Goal: Transaction & Acquisition: Book appointment/travel/reservation

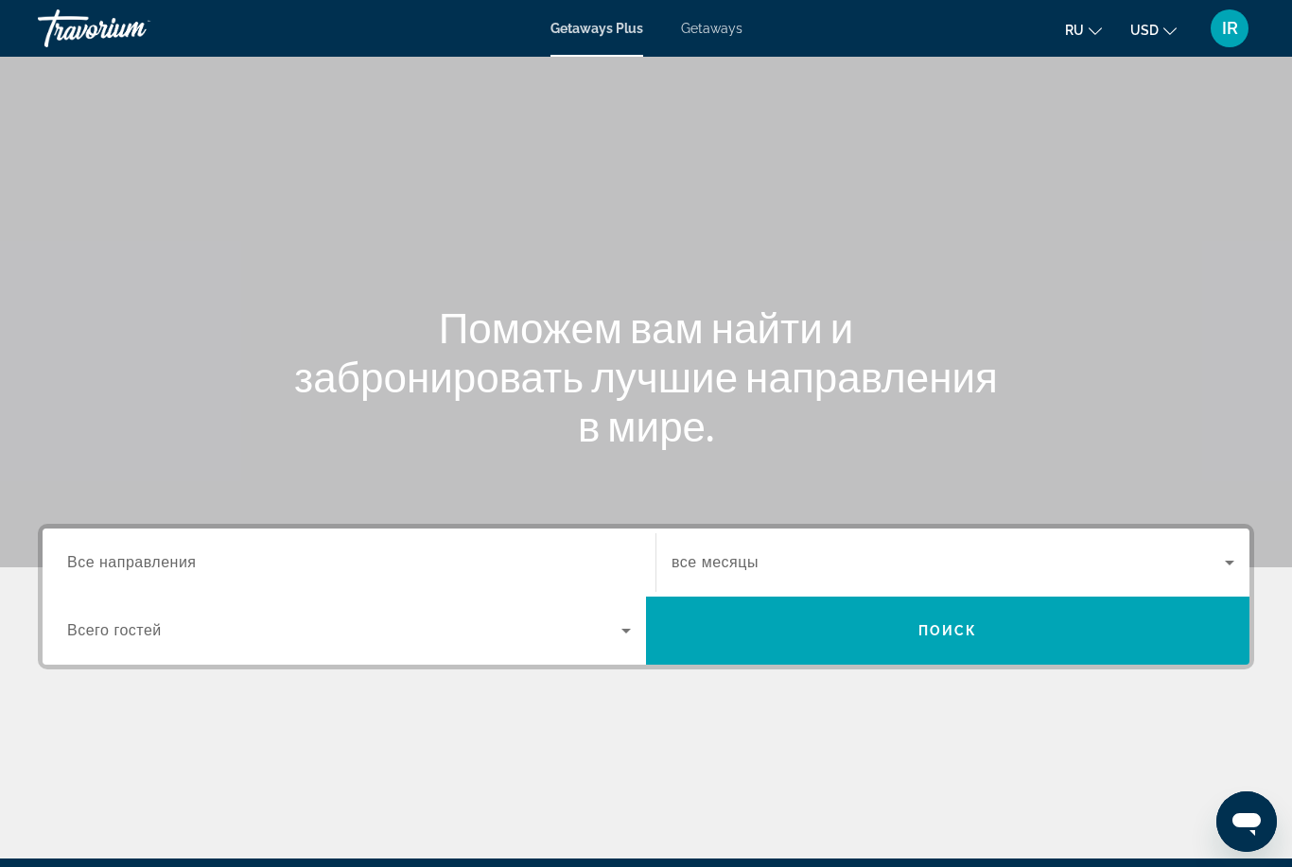
click at [212, 552] on input "Destination Все направления" at bounding box center [349, 563] width 564 height 23
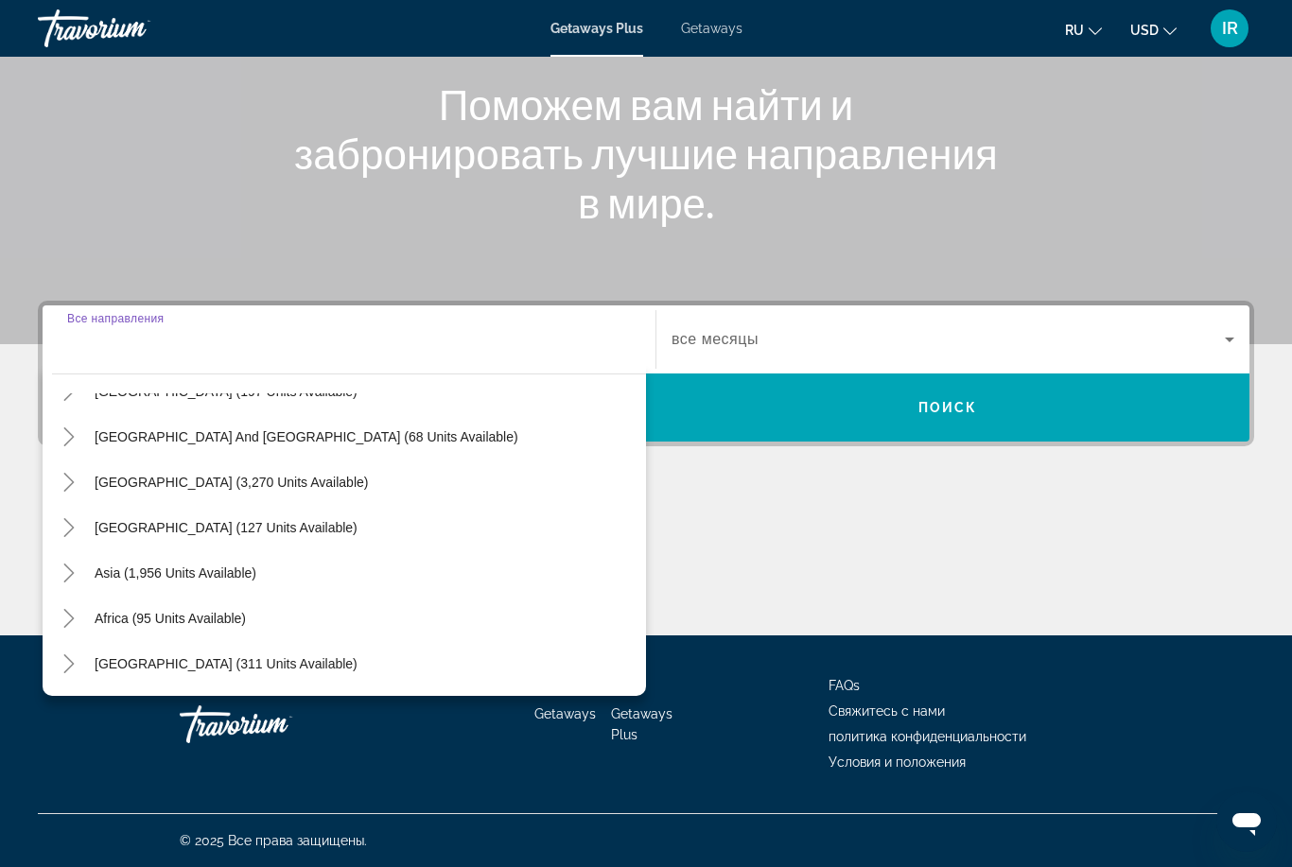
scroll to position [306, 0]
click at [225, 572] on span "Asia (1,956 units available)" at bounding box center [176, 572] width 162 height 15
type input "**********"
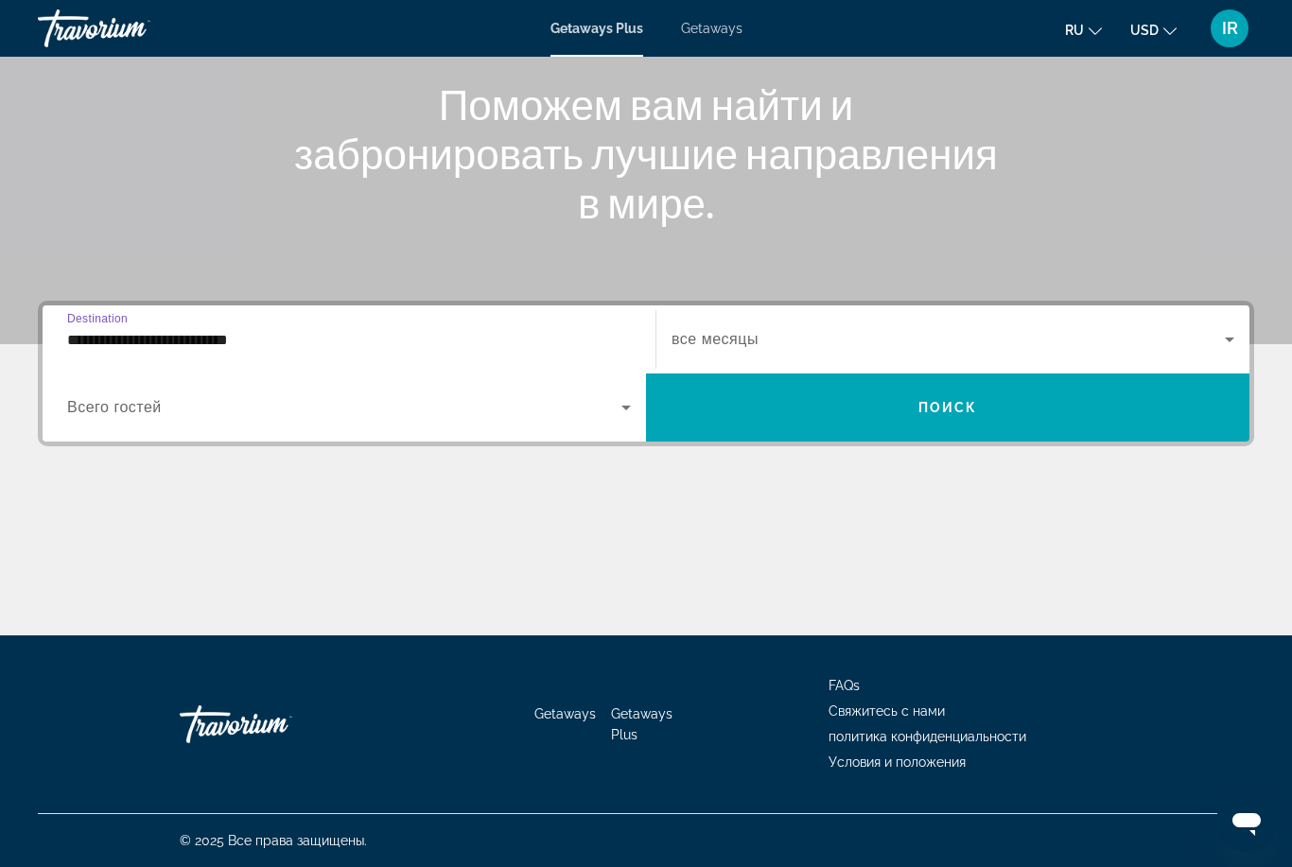
click at [780, 330] on span "Search widget" at bounding box center [947, 339] width 553 height 23
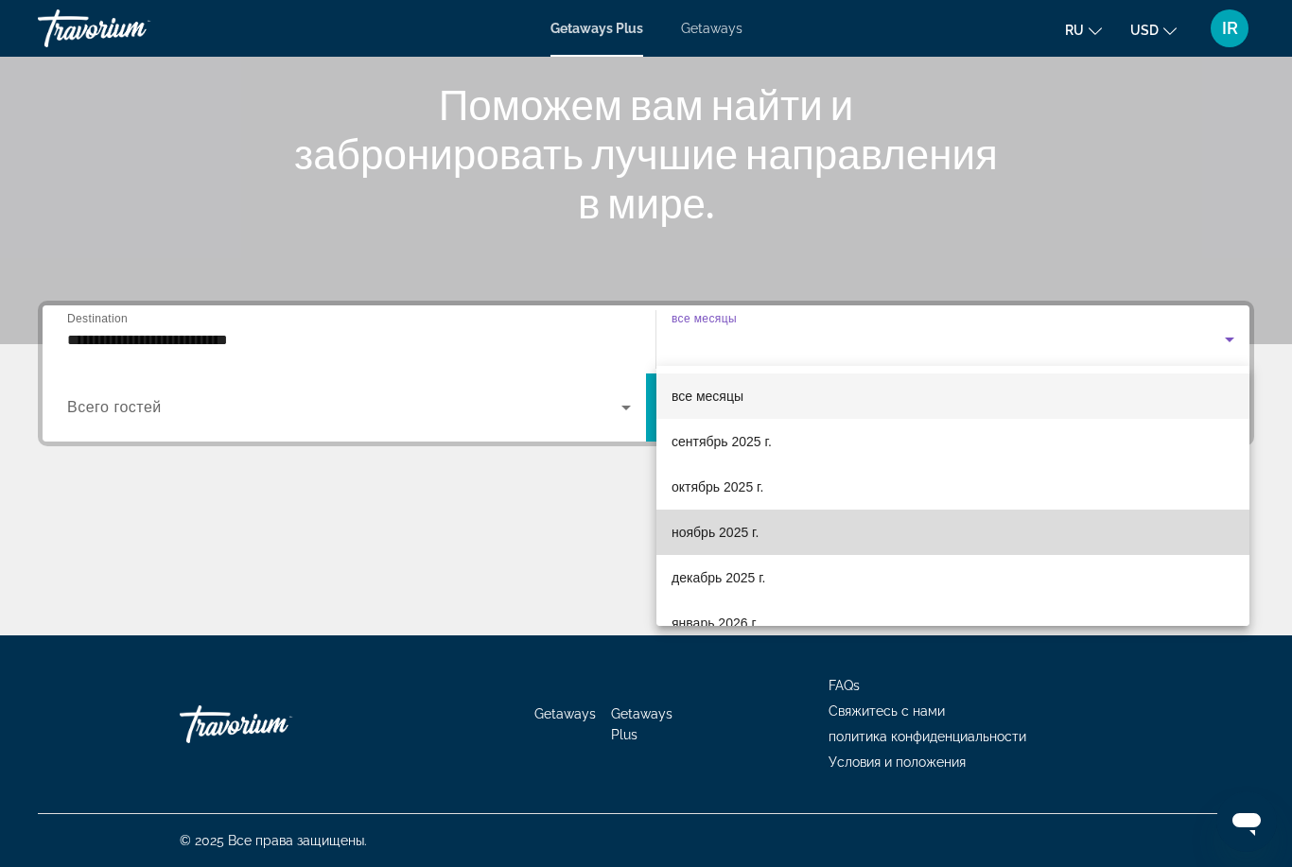
click at [709, 533] on span "ноябрь 2025 г." at bounding box center [714, 532] width 87 height 23
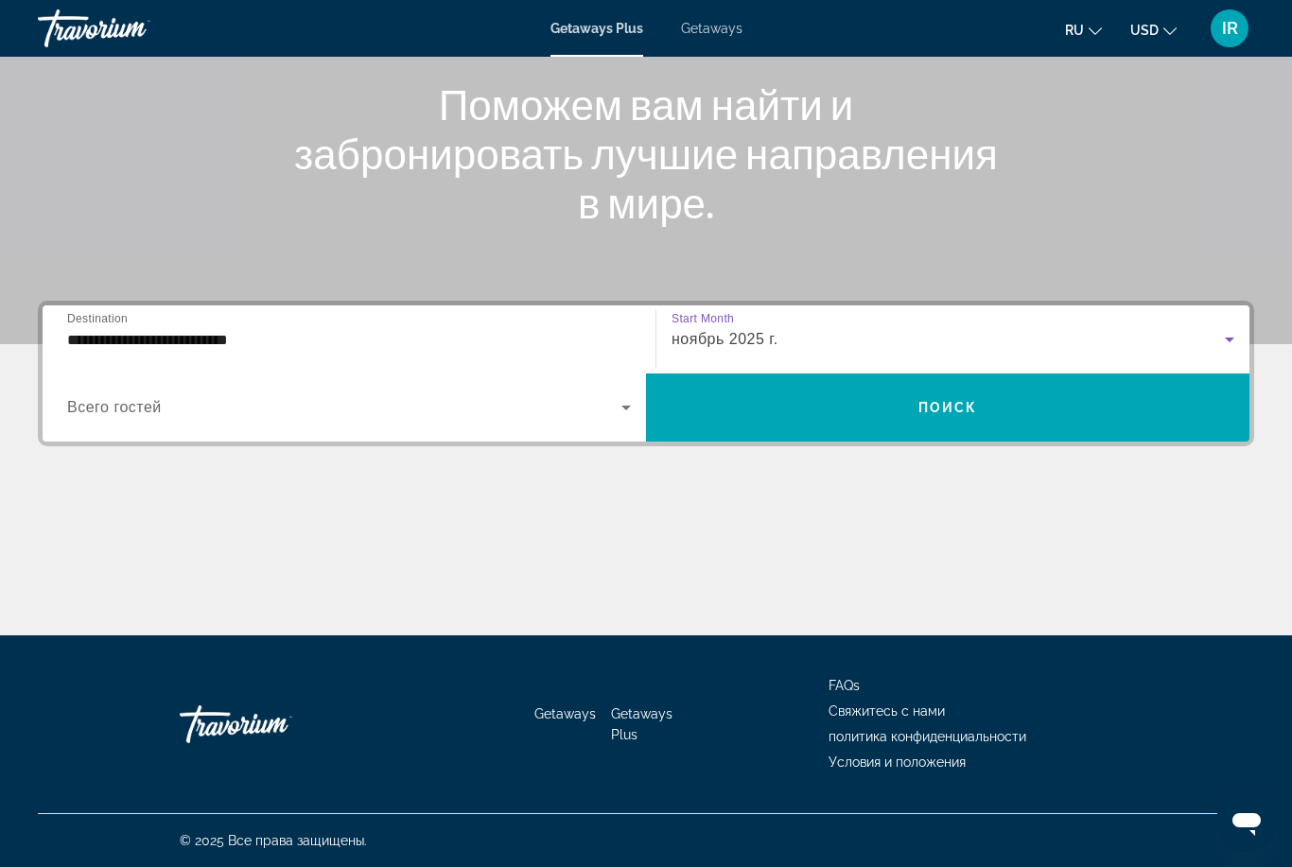
click at [570, 405] on span "Search widget" at bounding box center [344, 407] width 554 height 23
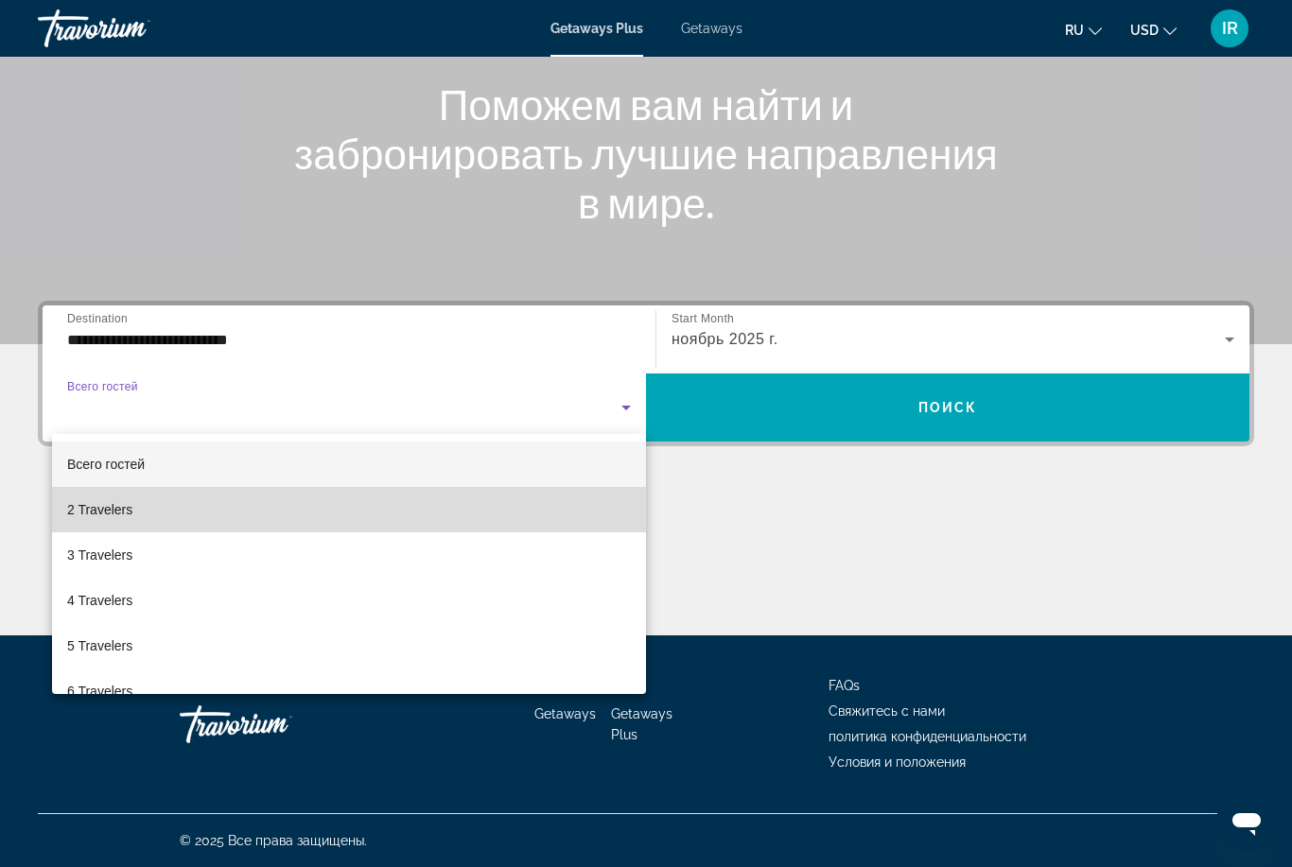
click at [331, 509] on mat-option "2 Travelers" at bounding box center [349, 509] width 594 height 45
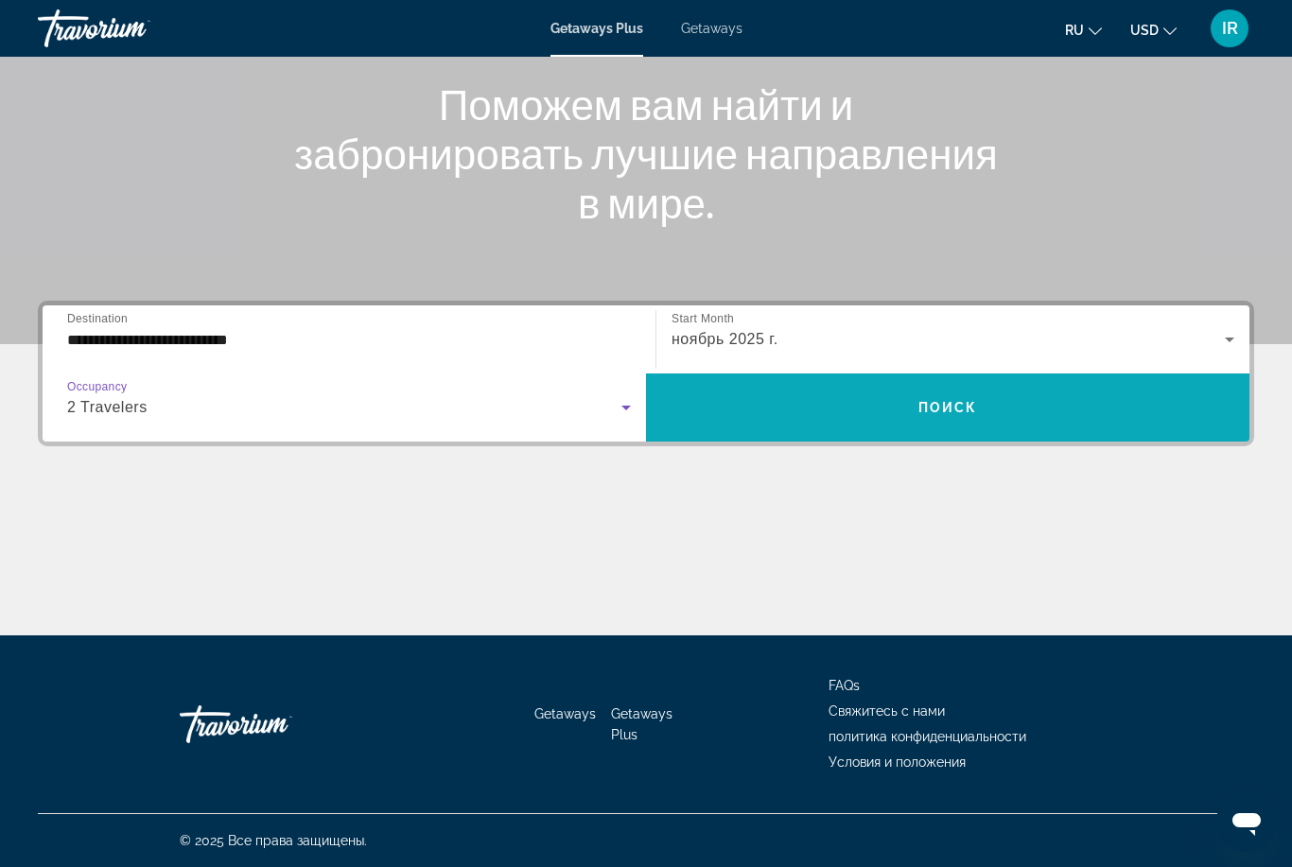
click at [845, 411] on span "Search widget" at bounding box center [947, 407] width 603 height 45
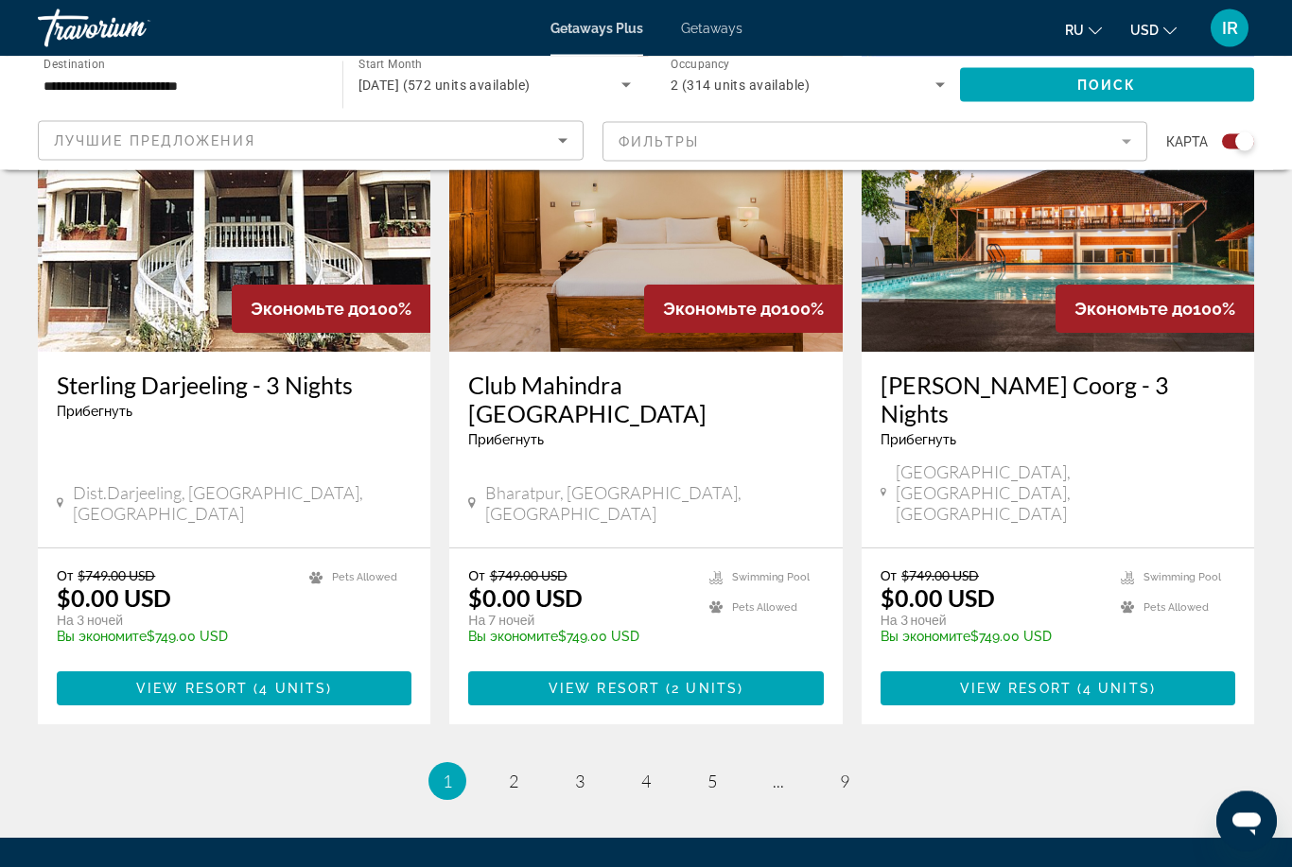
scroll to position [2832, 0]
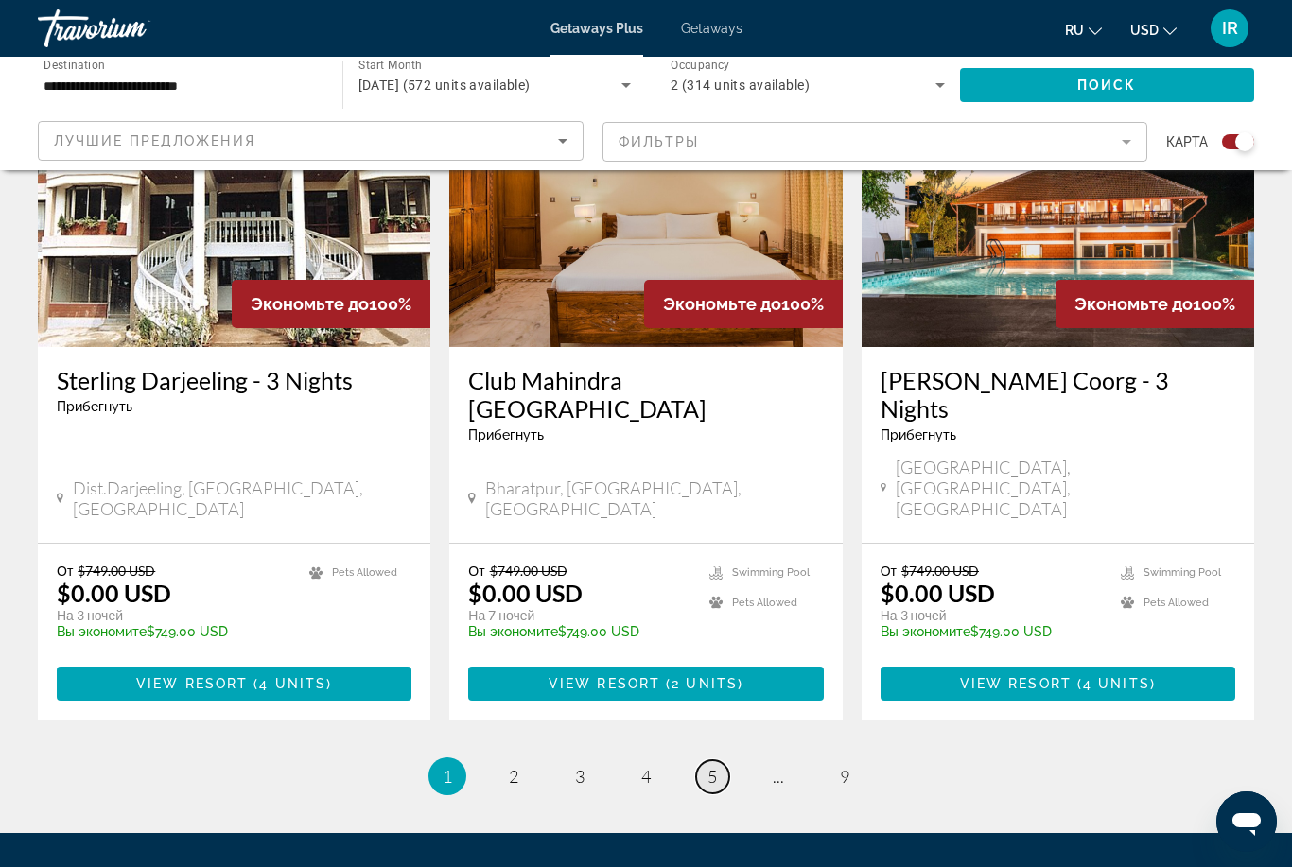
click at [710, 766] on span "5" at bounding box center [711, 776] width 9 height 21
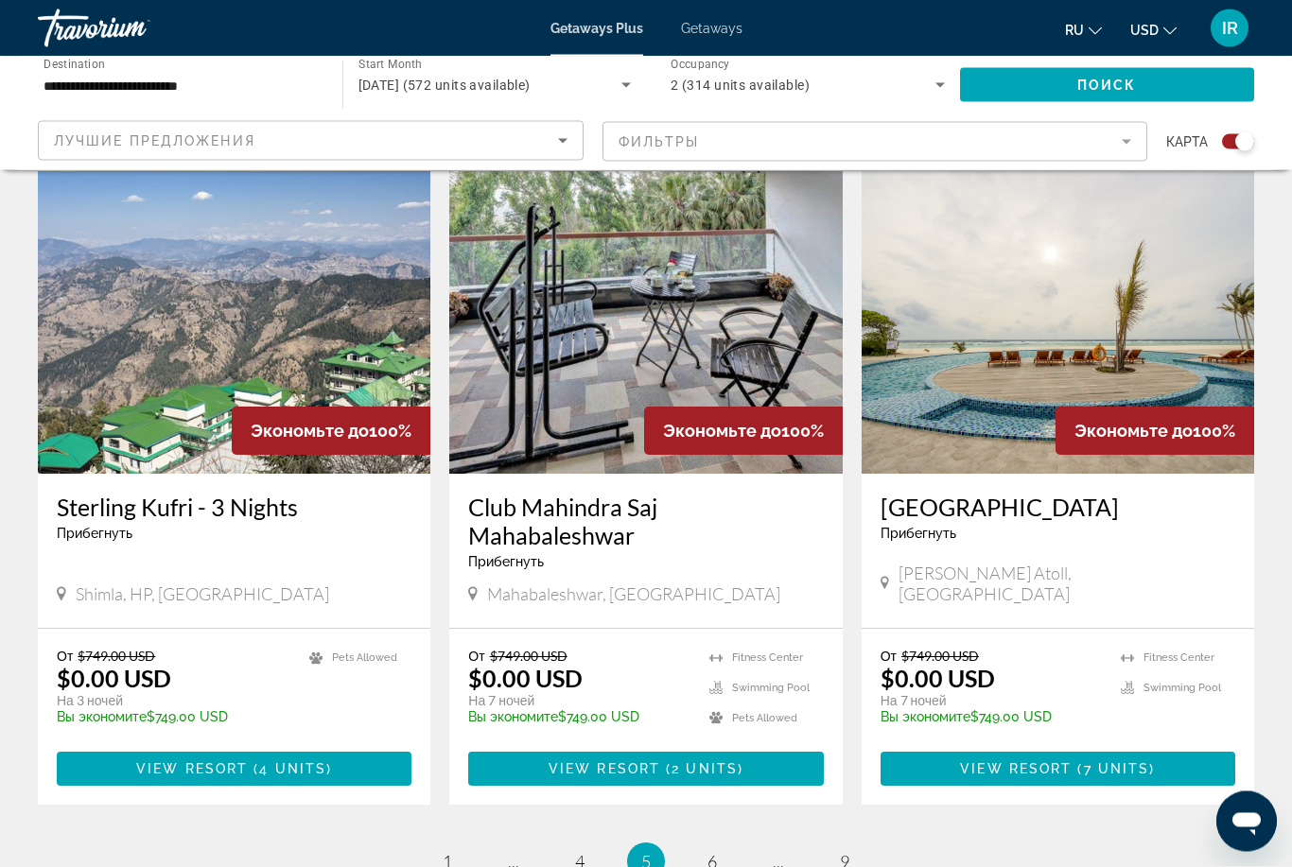
scroll to position [2752, 0]
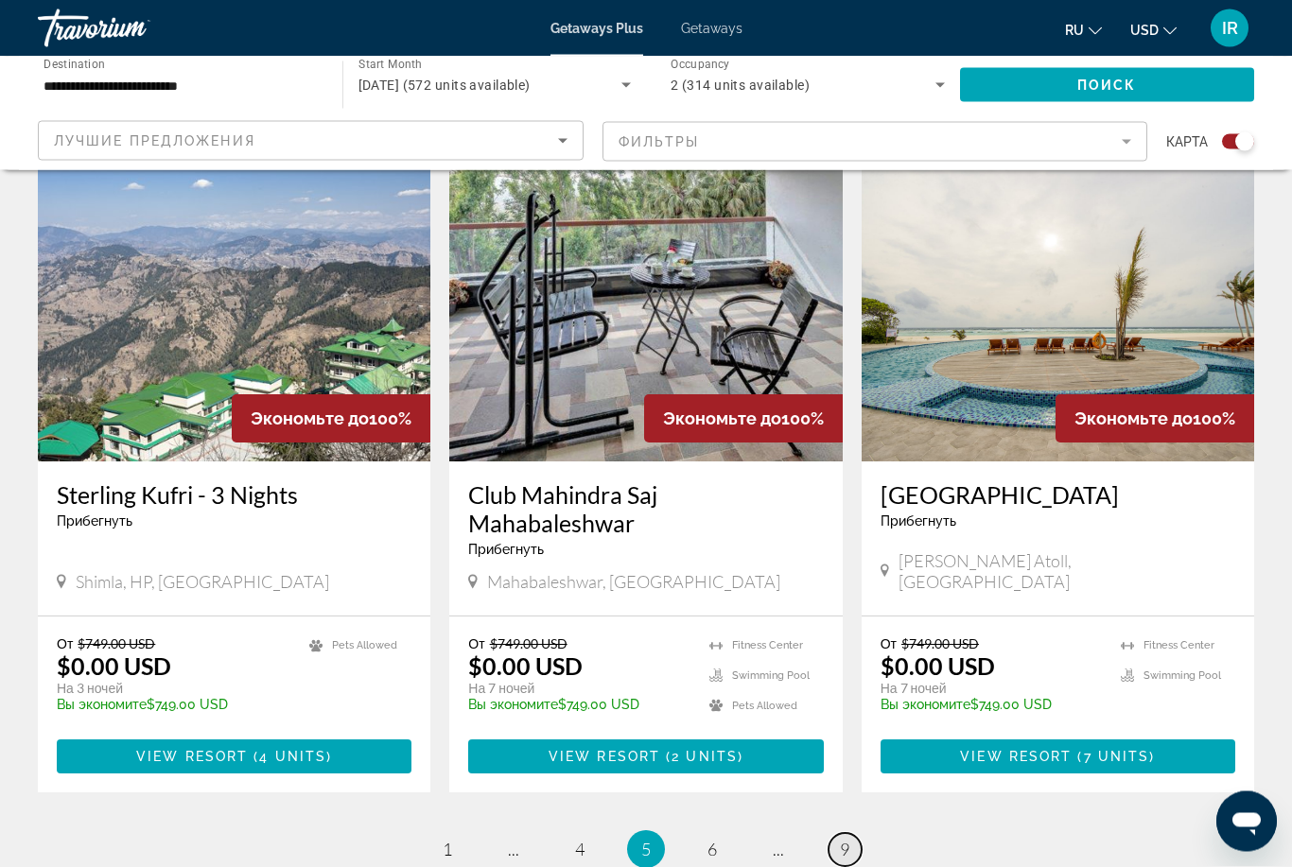
click at [853, 834] on link "page 9" at bounding box center [844, 850] width 33 height 33
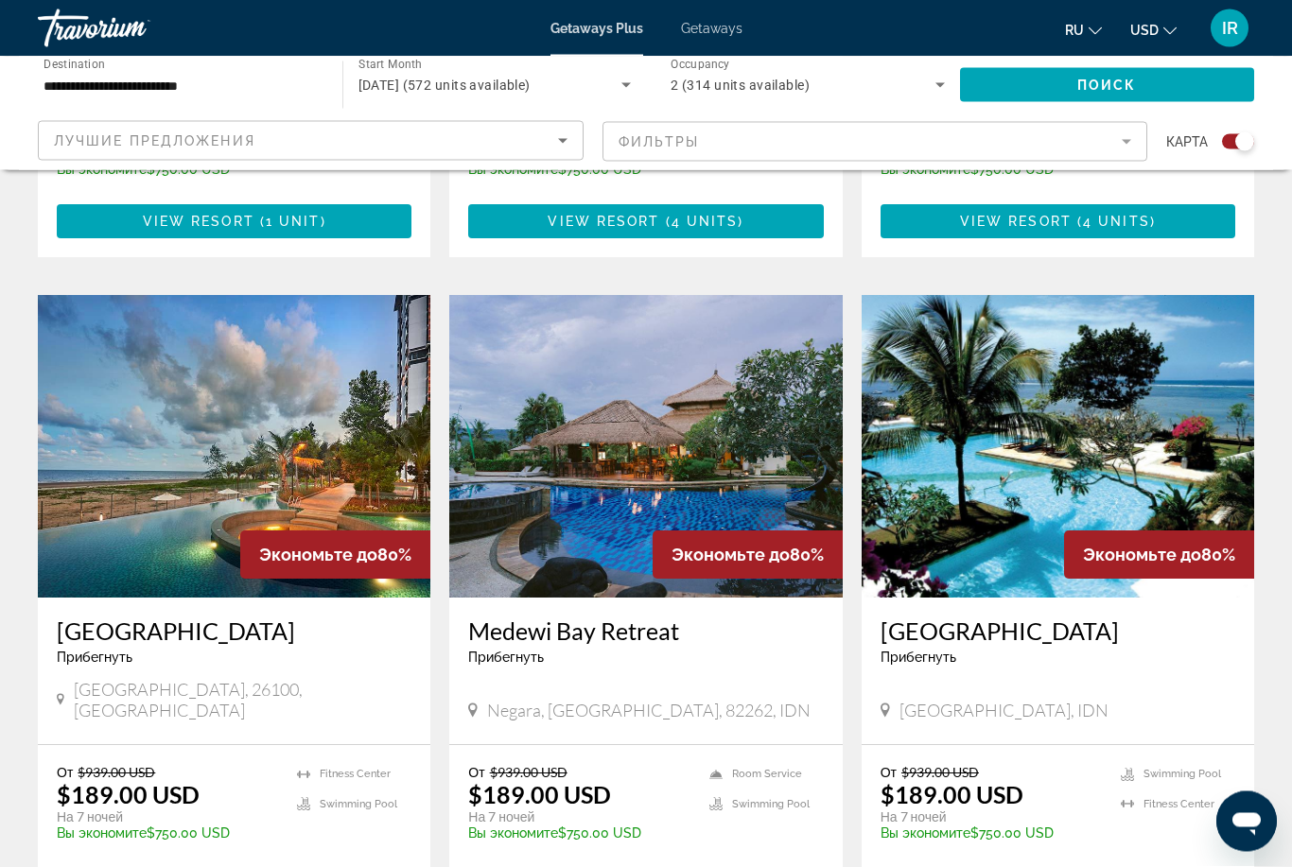
scroll to position [1216, 0]
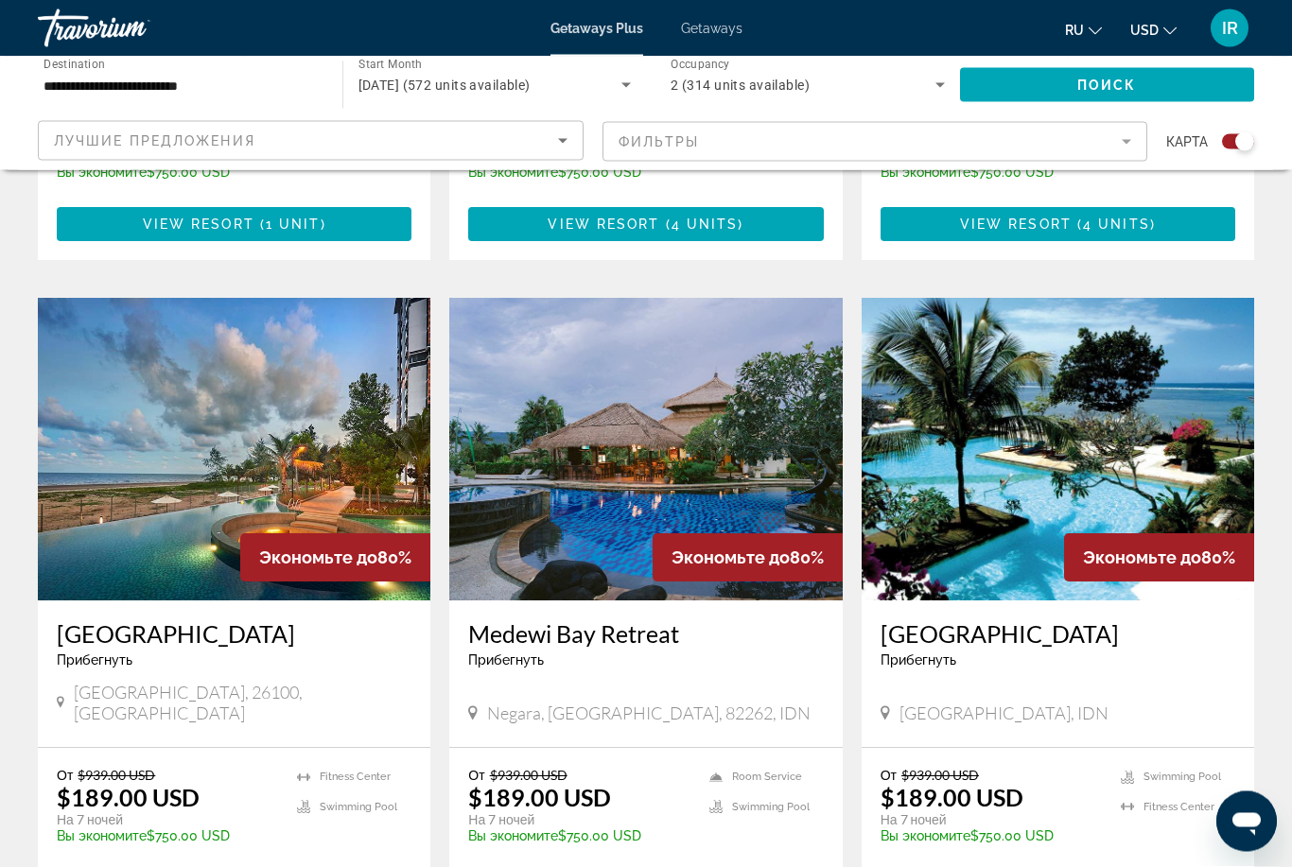
click at [655, 442] on img "Main content" at bounding box center [645, 450] width 392 height 303
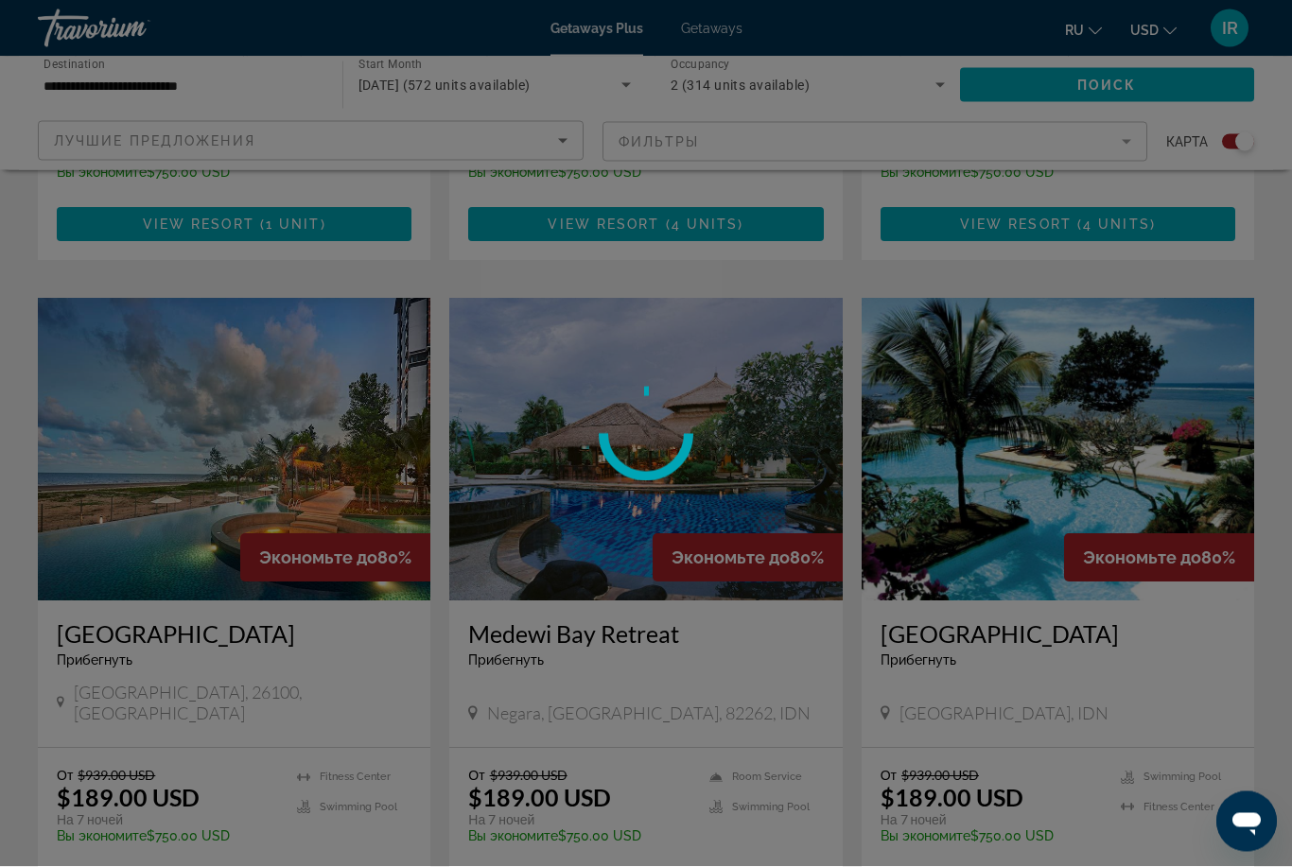
scroll to position [1217, 0]
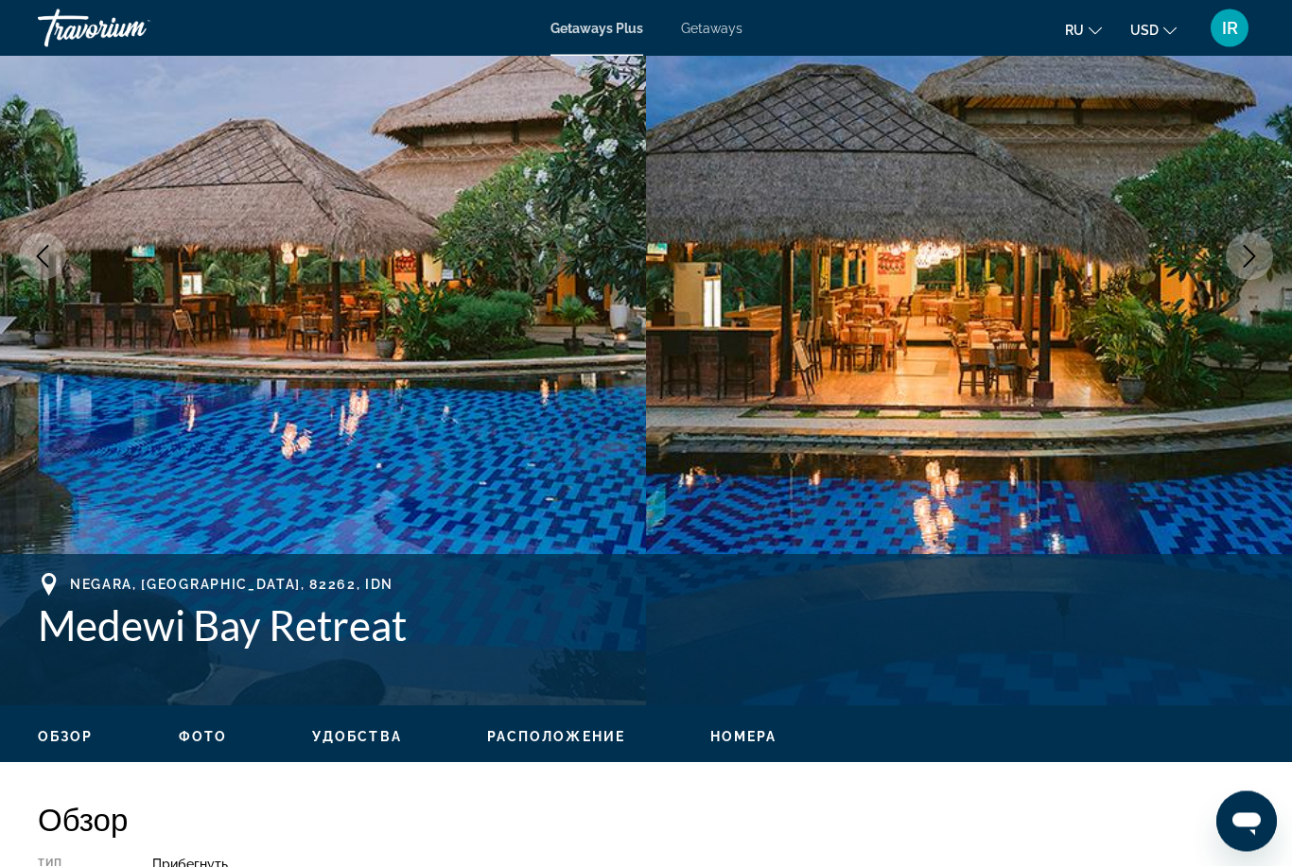
scroll to position [251, 0]
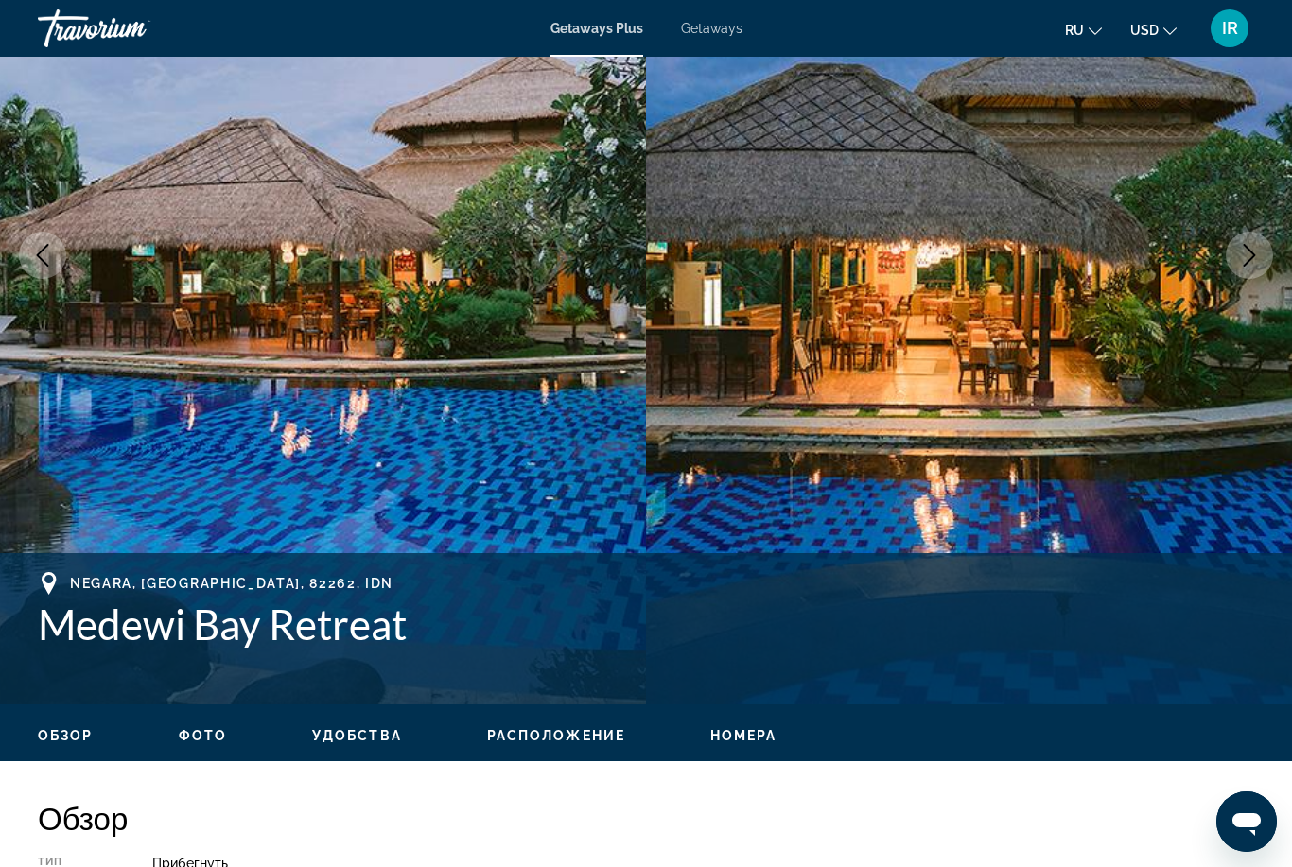
click at [1260, 264] on button "Next image" at bounding box center [1248, 255] width 47 height 47
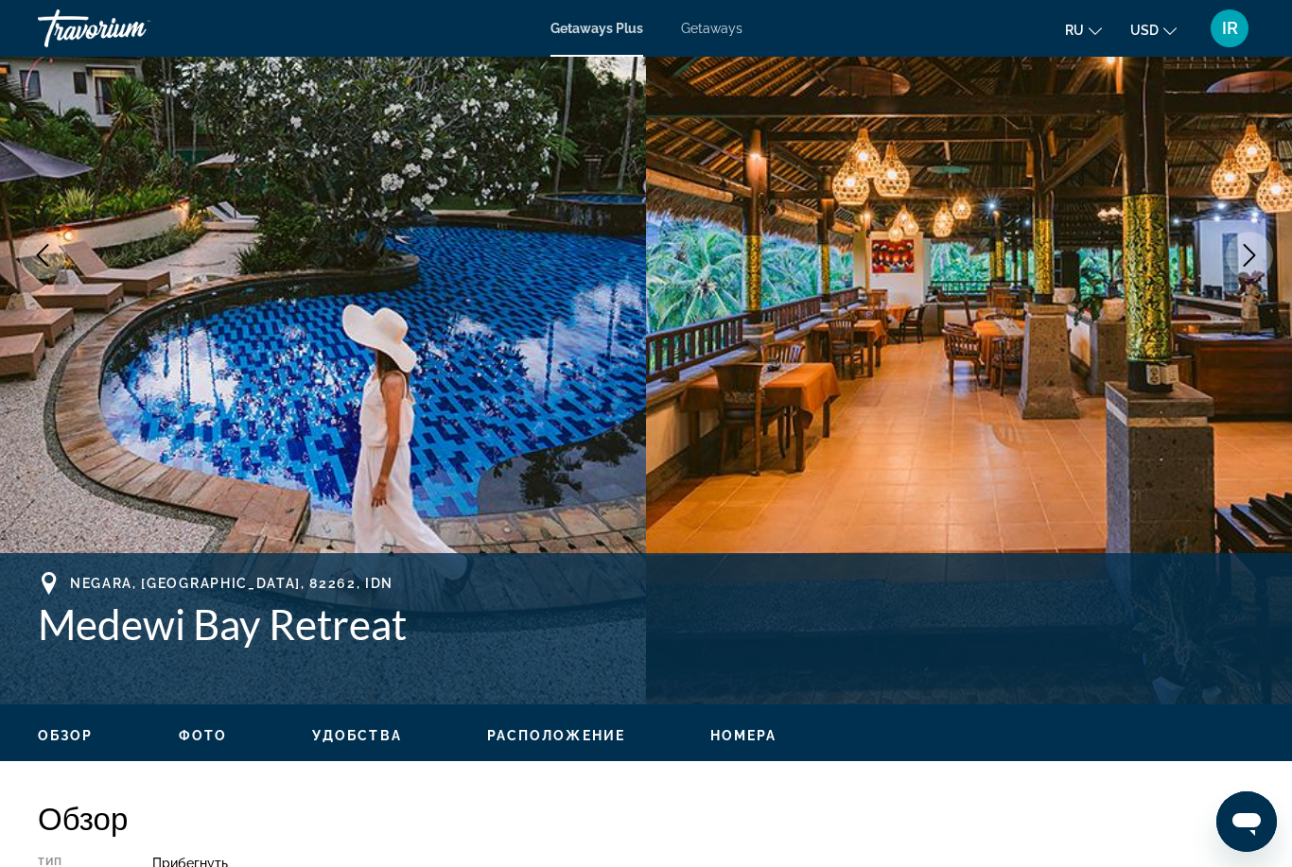
click at [1254, 263] on icon "Next image" at bounding box center [1249, 255] width 23 height 23
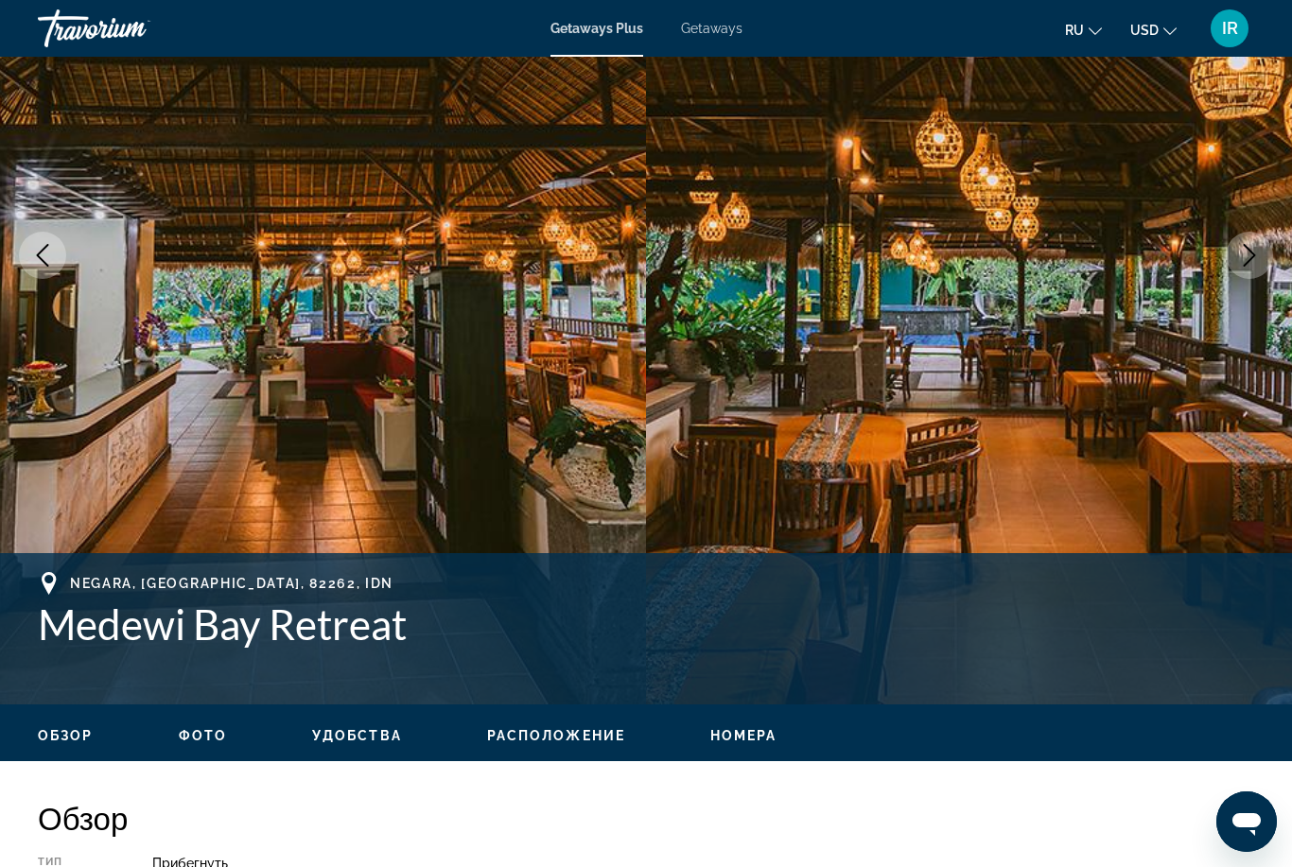
click at [1255, 262] on icon "Next image" at bounding box center [1249, 255] width 23 height 23
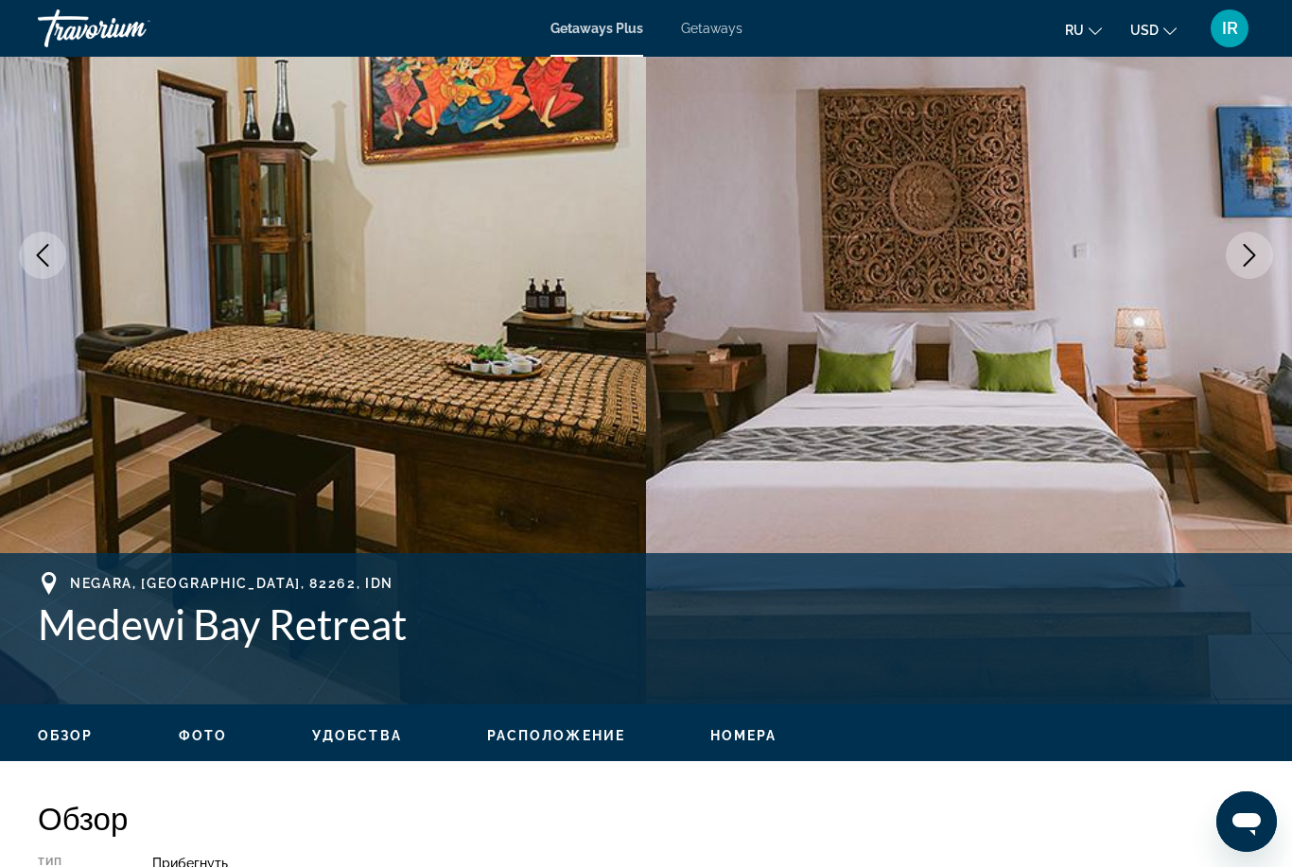
click at [1248, 256] on icon "Next image" at bounding box center [1249, 255] width 23 height 23
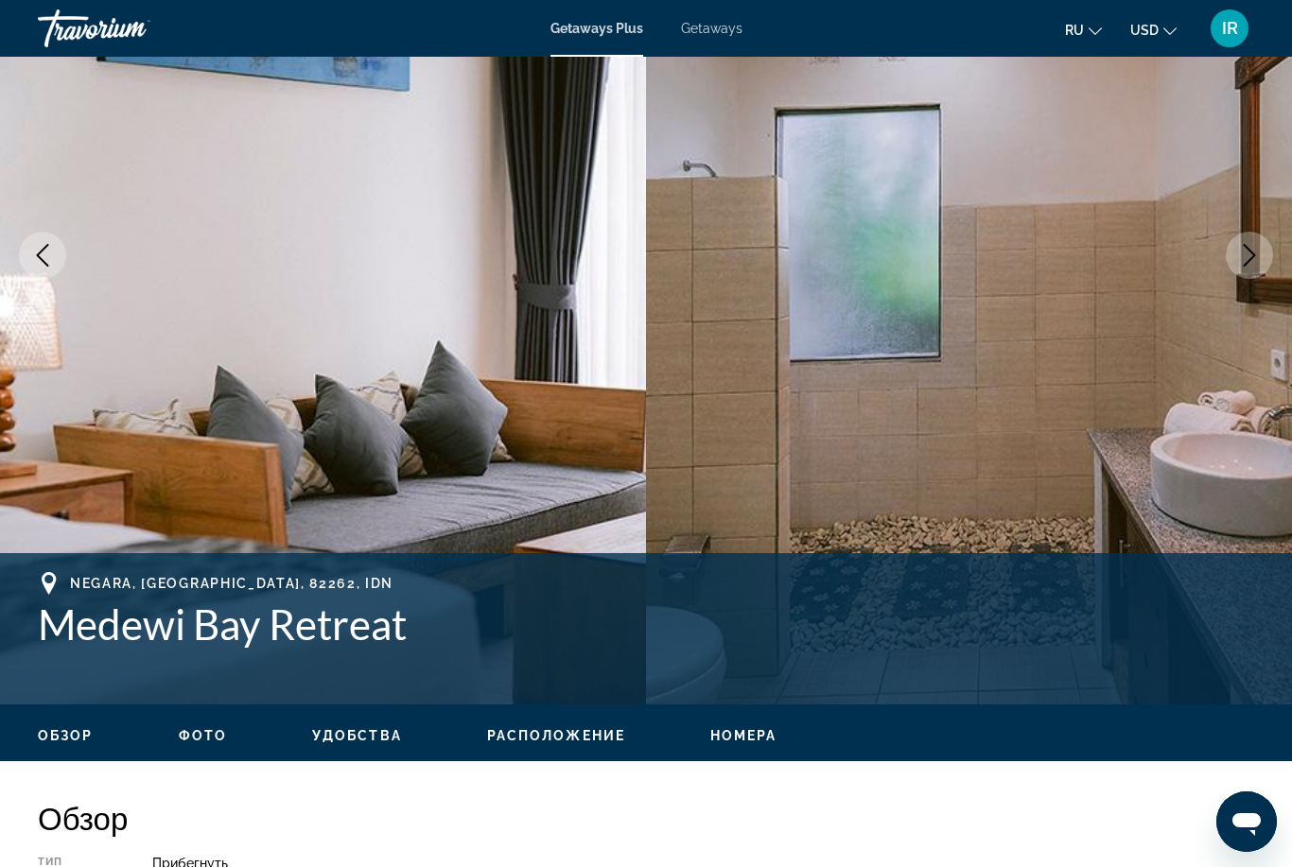
click at [1257, 257] on icon "Next image" at bounding box center [1249, 255] width 23 height 23
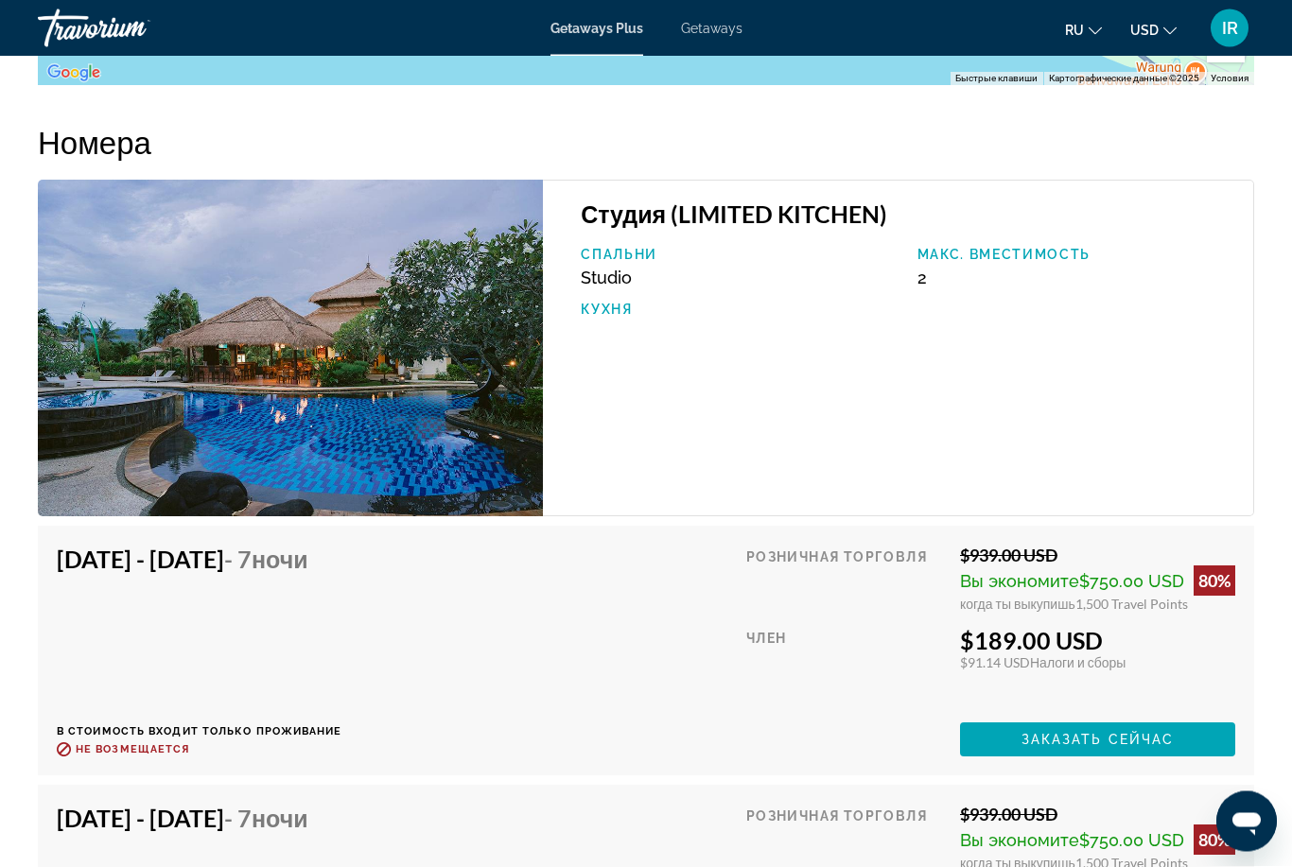
scroll to position [3245, 0]
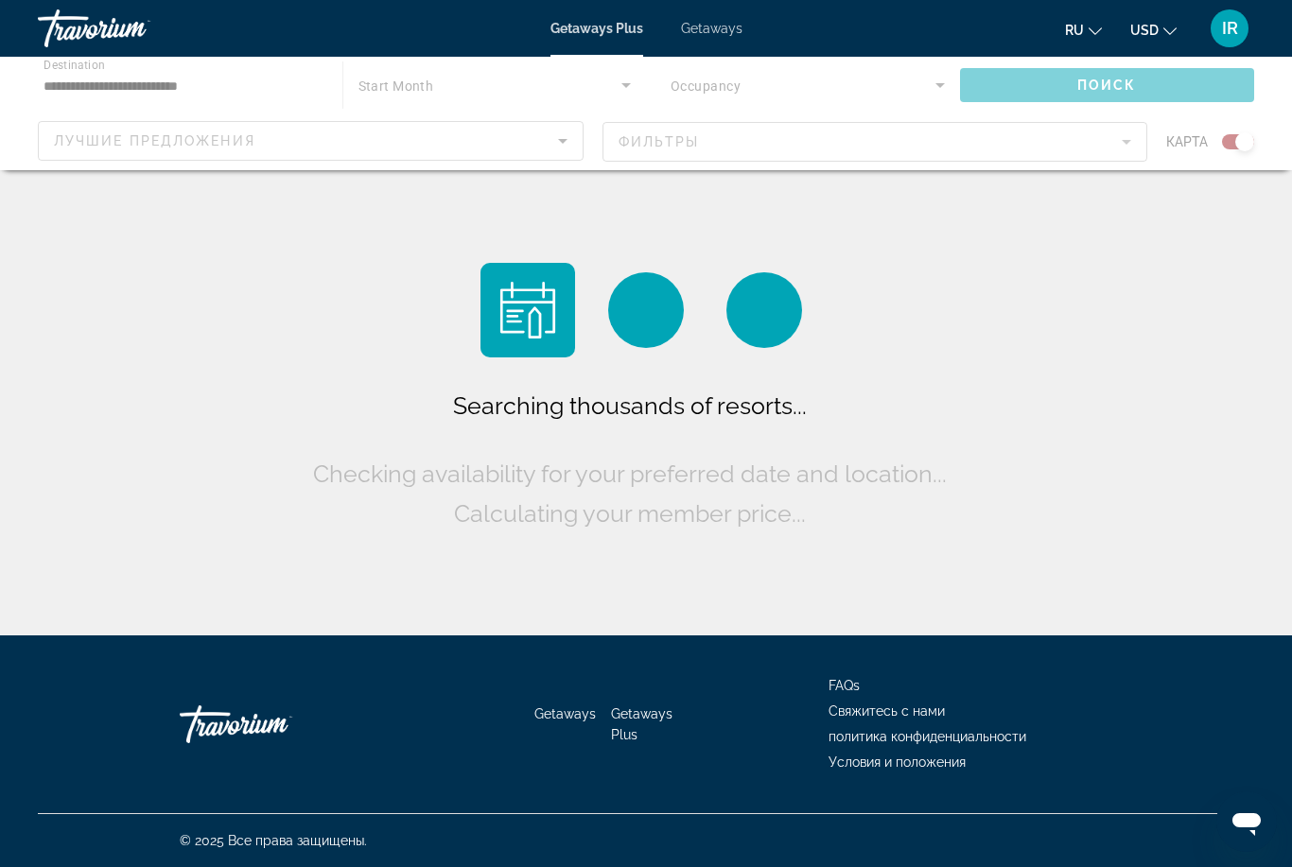
scroll to position [61, 0]
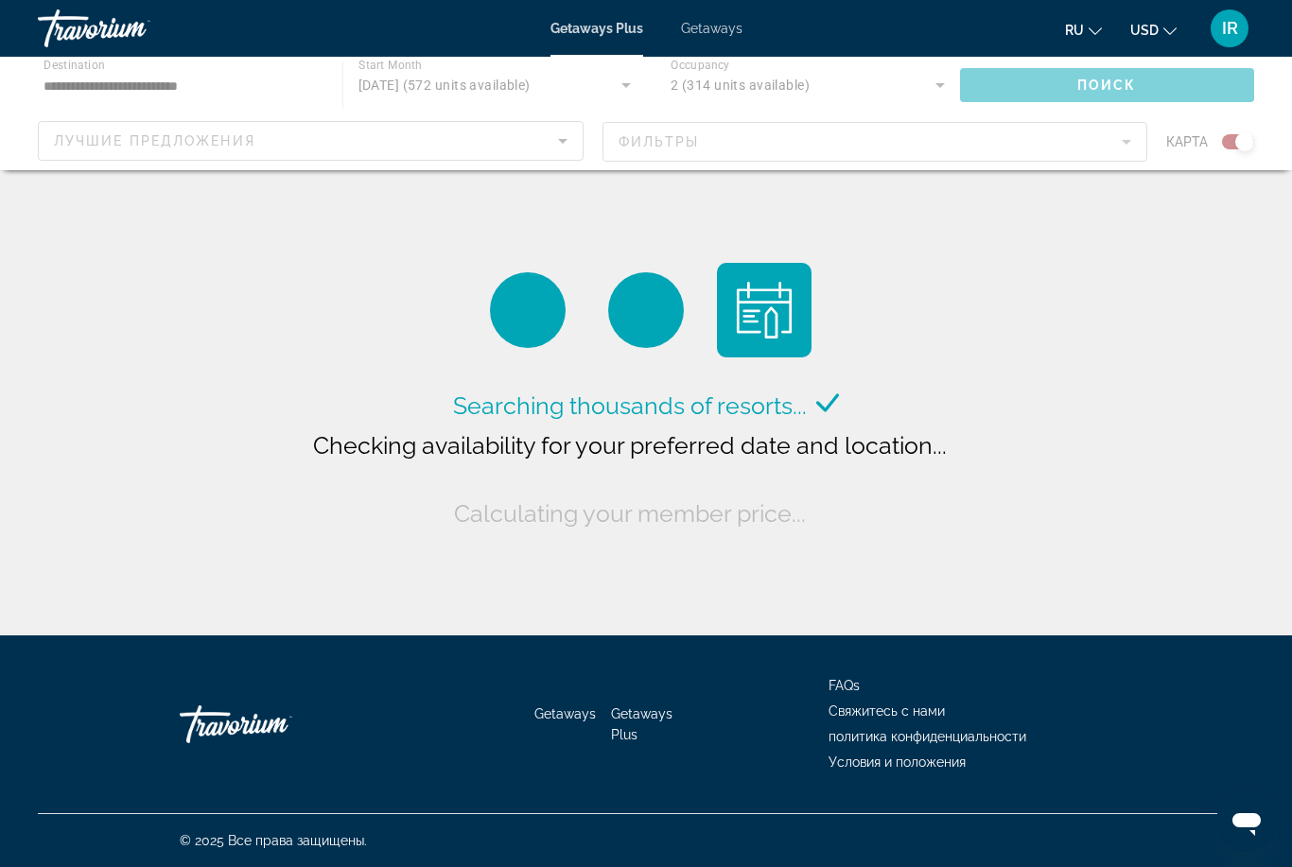
click at [547, 137] on div "Main content" at bounding box center [646, 113] width 1292 height 113
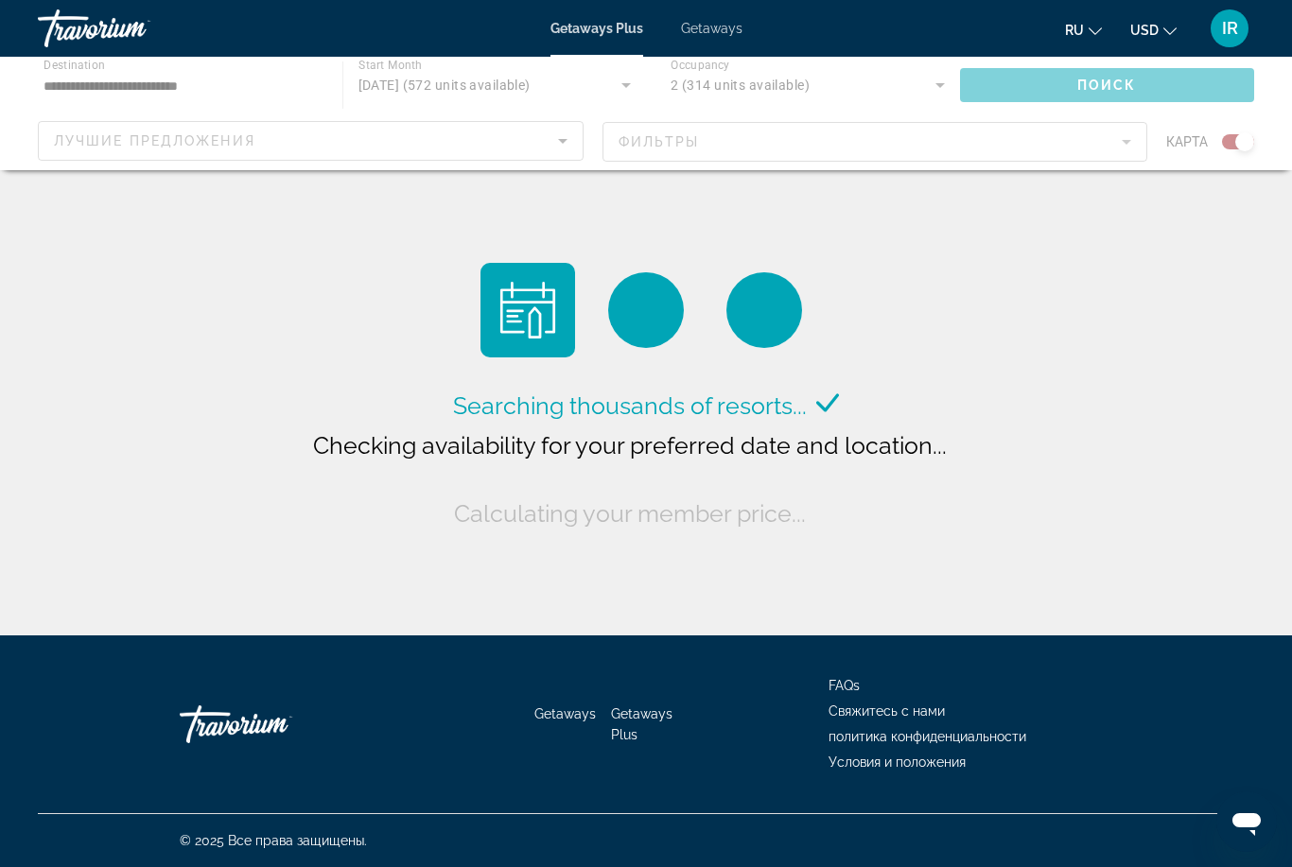
click at [553, 139] on div "Main content" at bounding box center [646, 113] width 1292 height 113
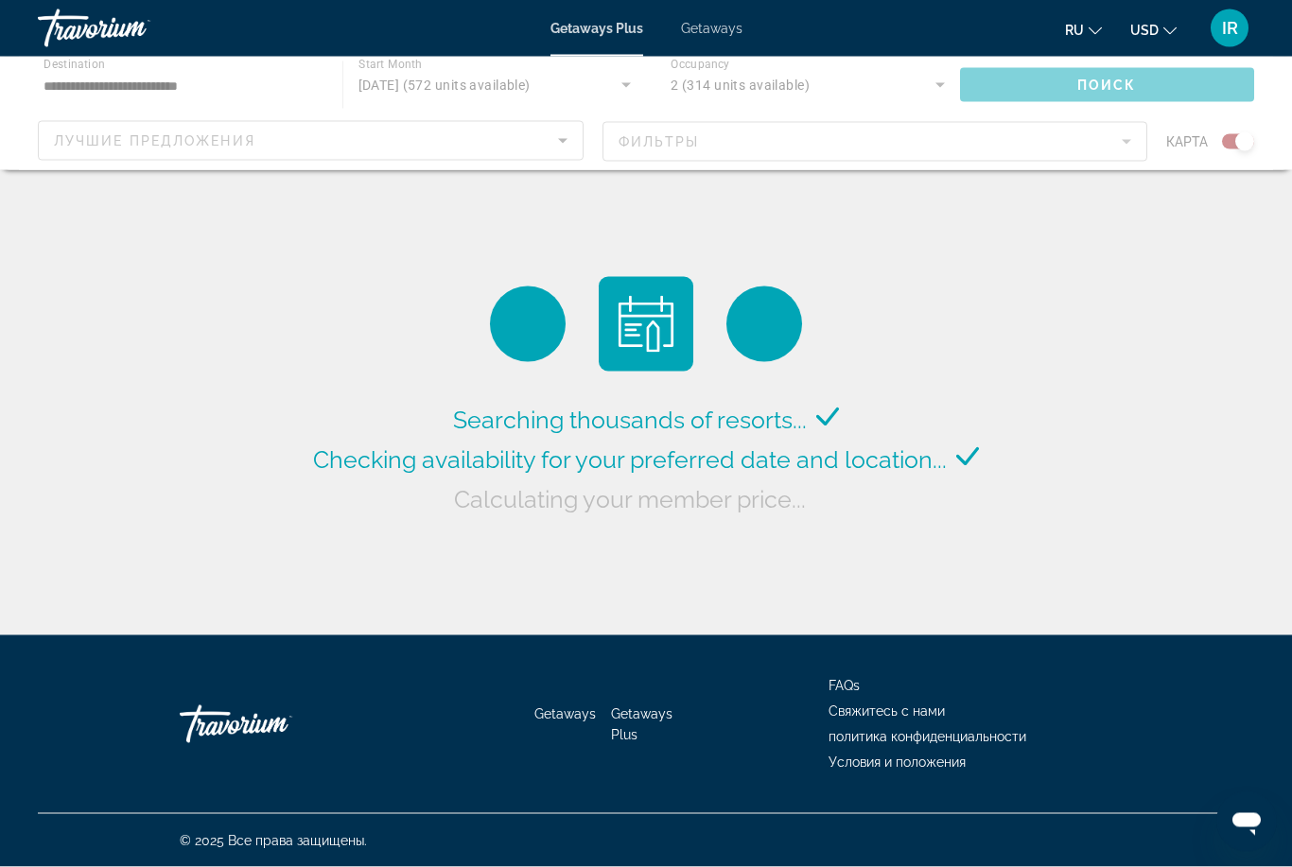
scroll to position [0, 0]
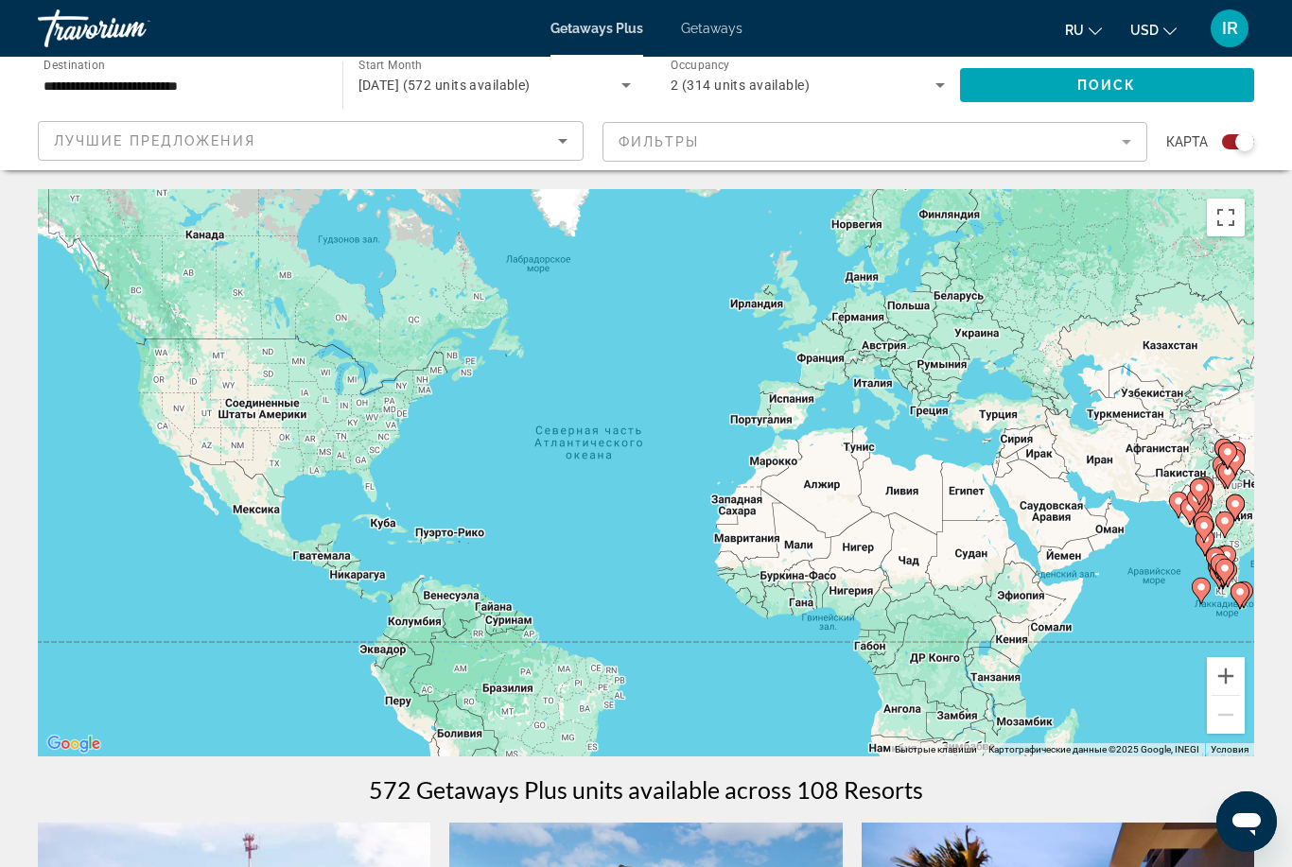
click at [366, 131] on div "Лучшие предложения" at bounding box center [306, 141] width 504 height 23
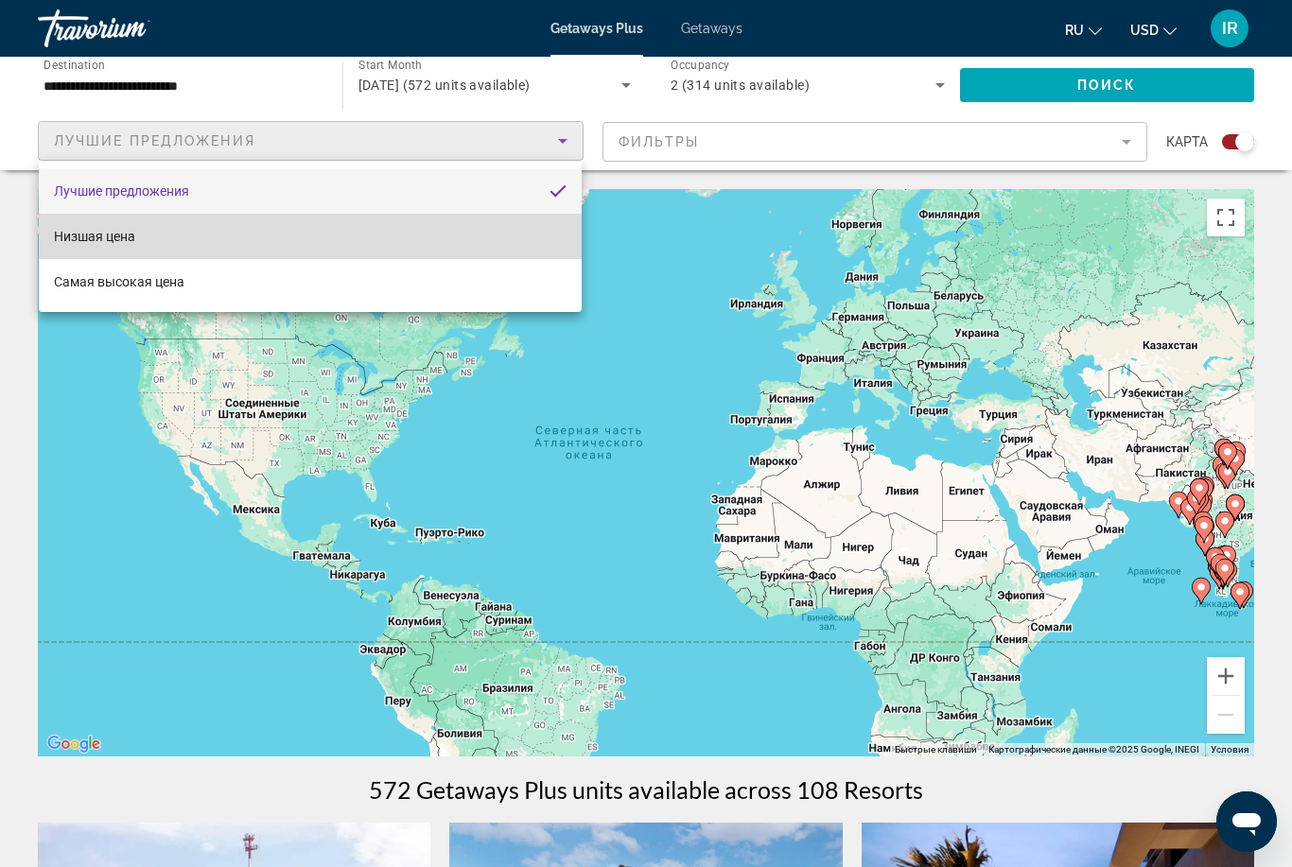
click at [146, 234] on mat-option "Низшая цена" at bounding box center [310, 236] width 543 height 45
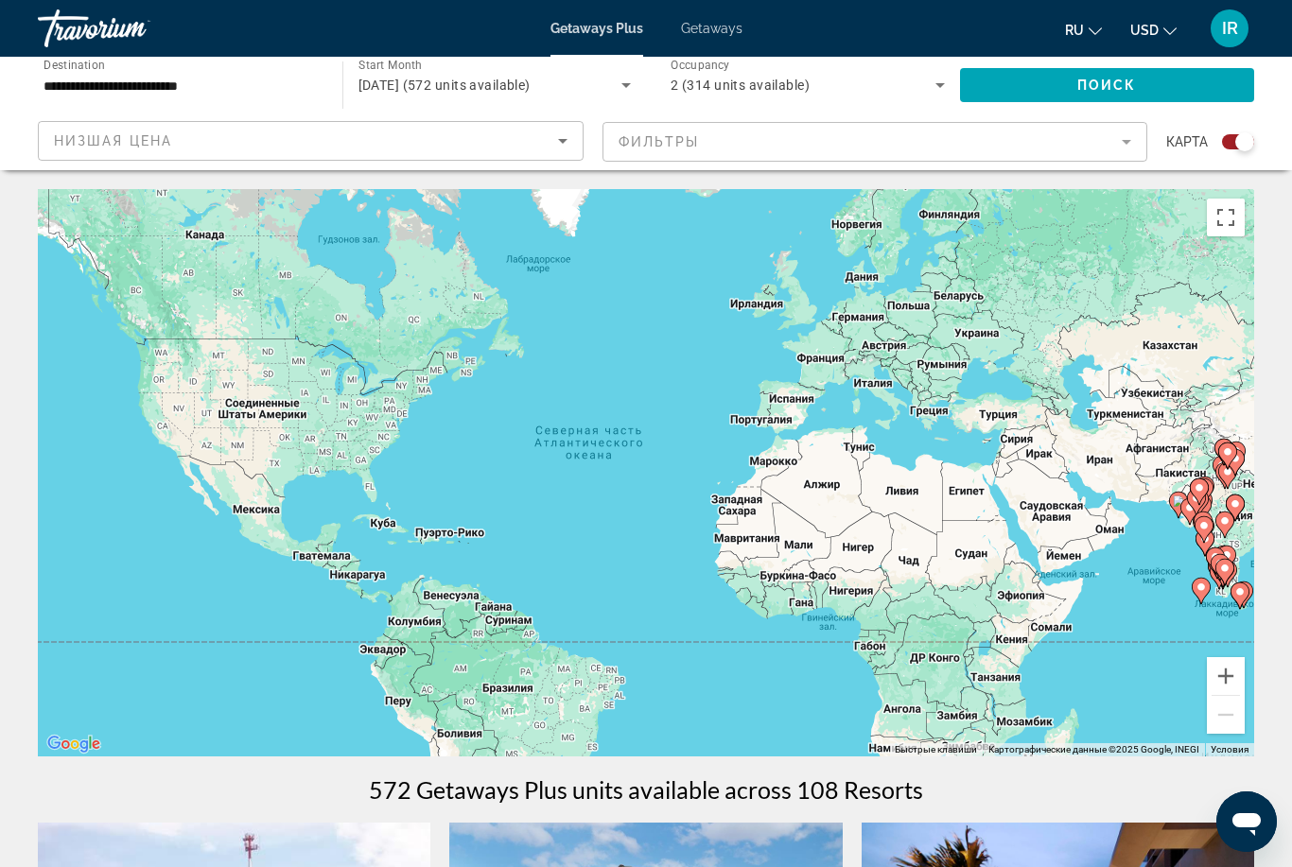
click at [199, 93] on input "**********" at bounding box center [180, 86] width 274 height 23
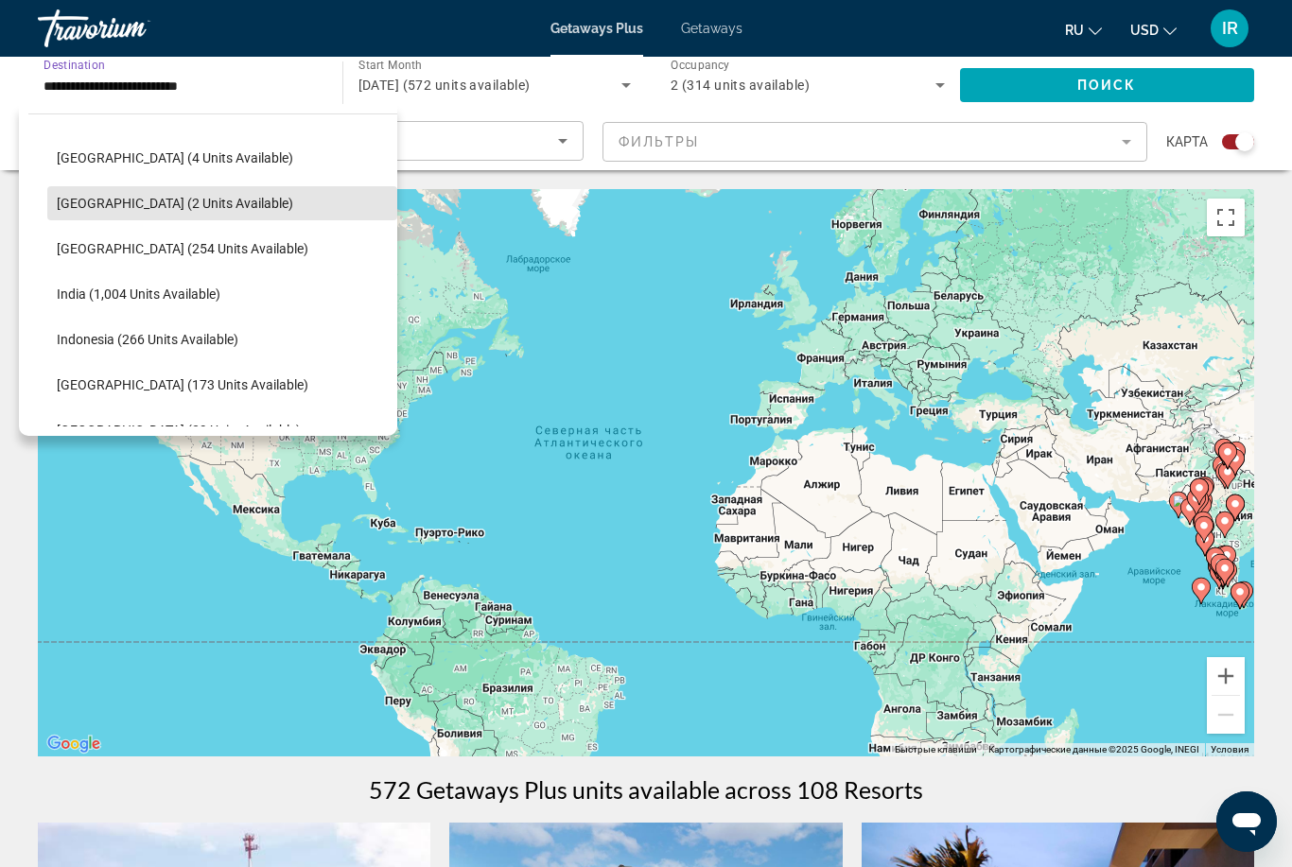
scroll to position [544, 0]
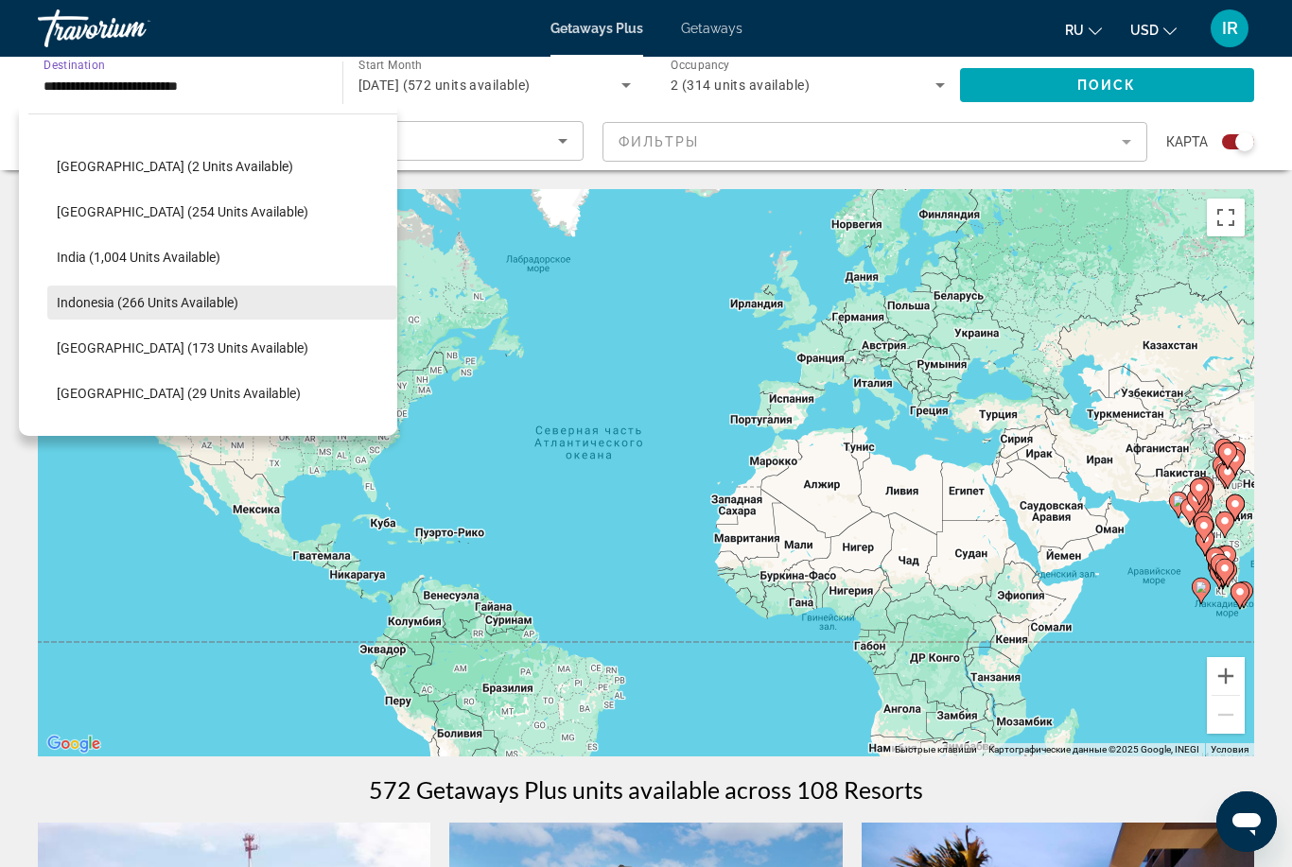
click at [234, 302] on span "Indonesia (266 units available)" at bounding box center [148, 302] width 182 height 15
type input "**********"
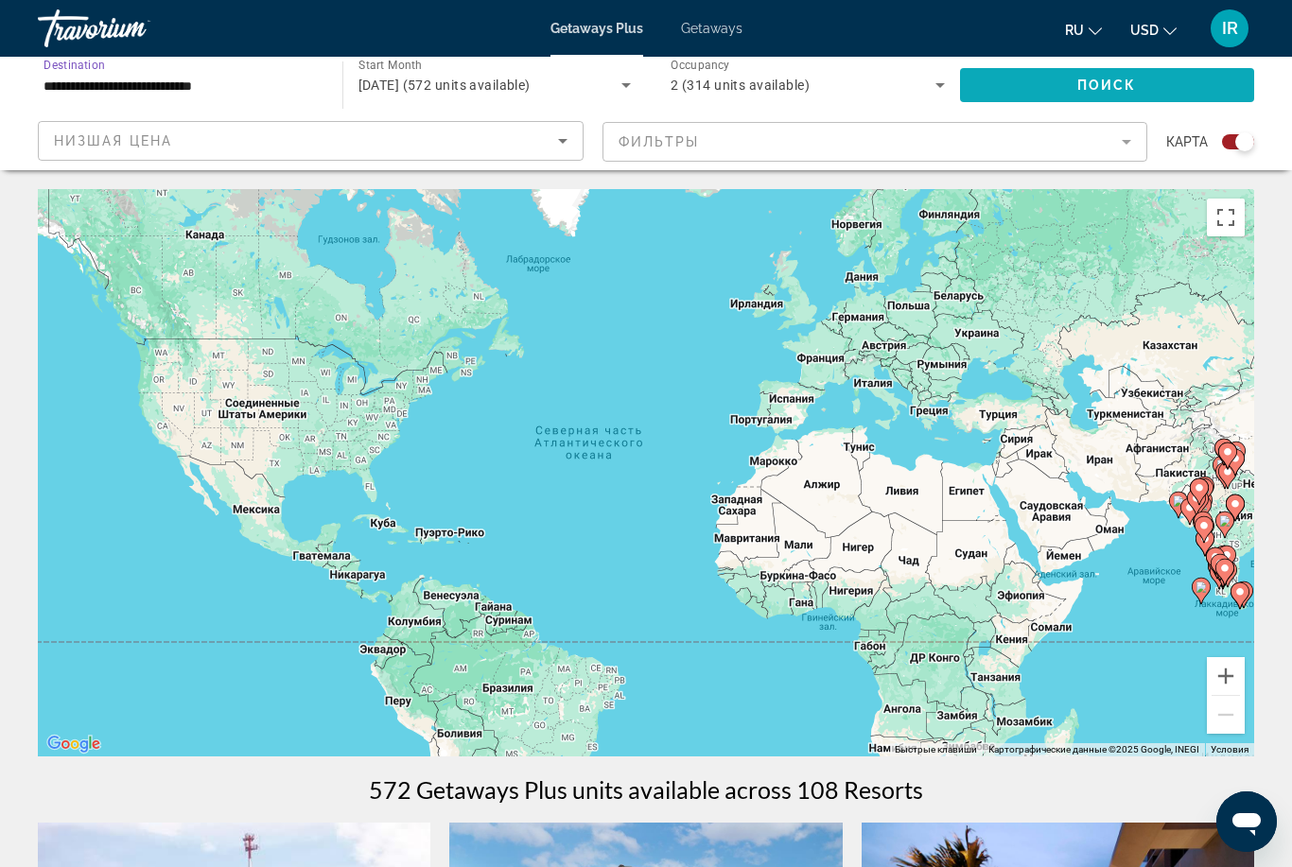
click at [1094, 93] on span "Поиск" at bounding box center [1107, 85] width 60 height 15
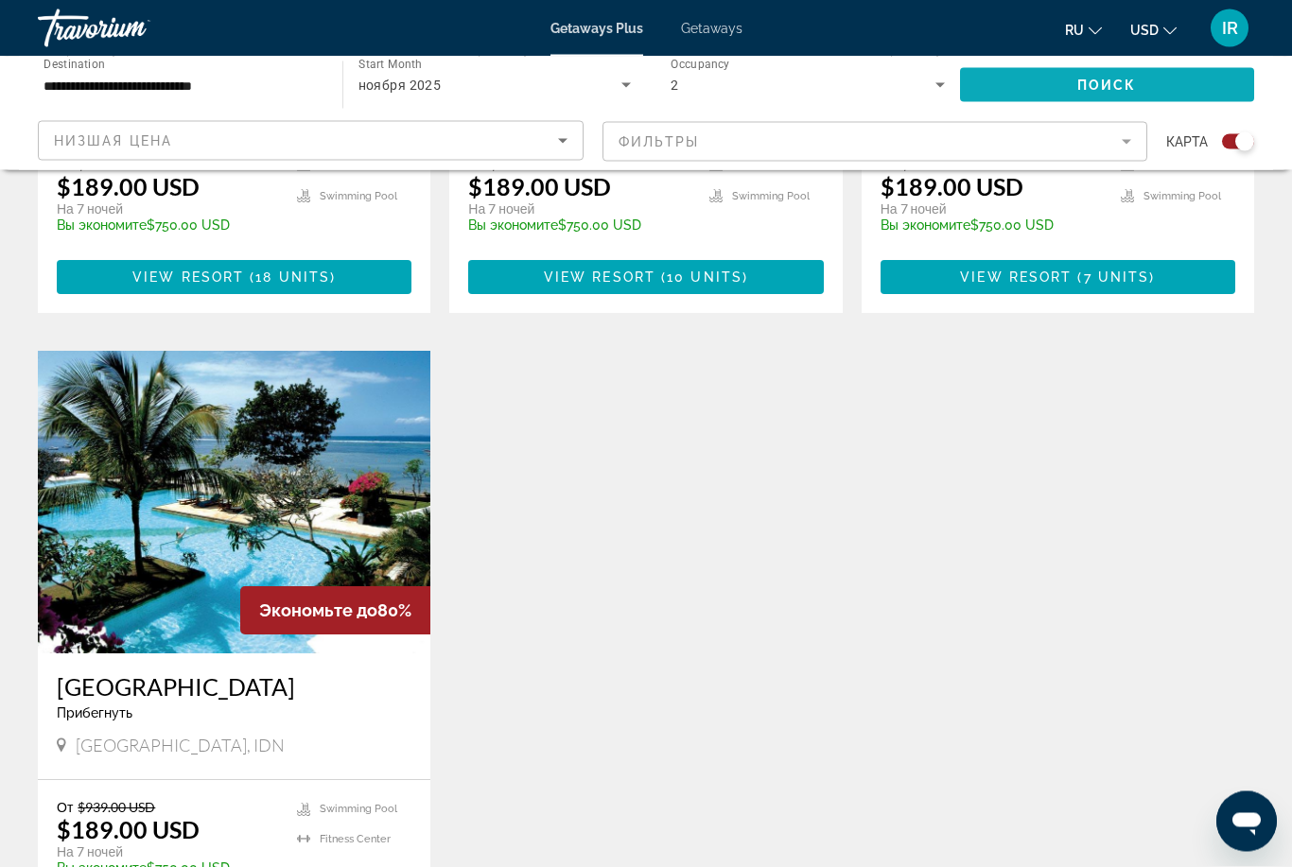
scroll to position [1144, 0]
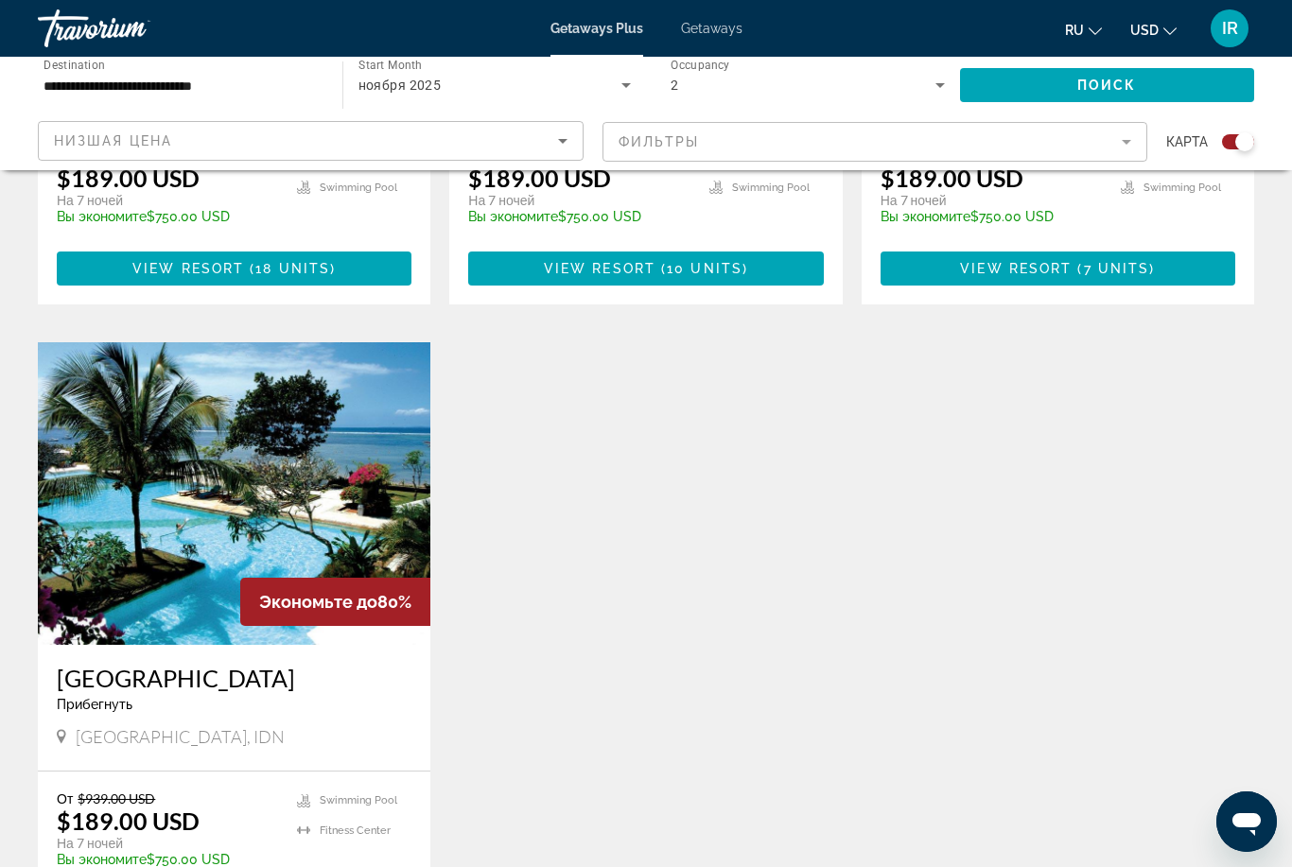
click at [323, 454] on img "Main content" at bounding box center [234, 493] width 392 height 303
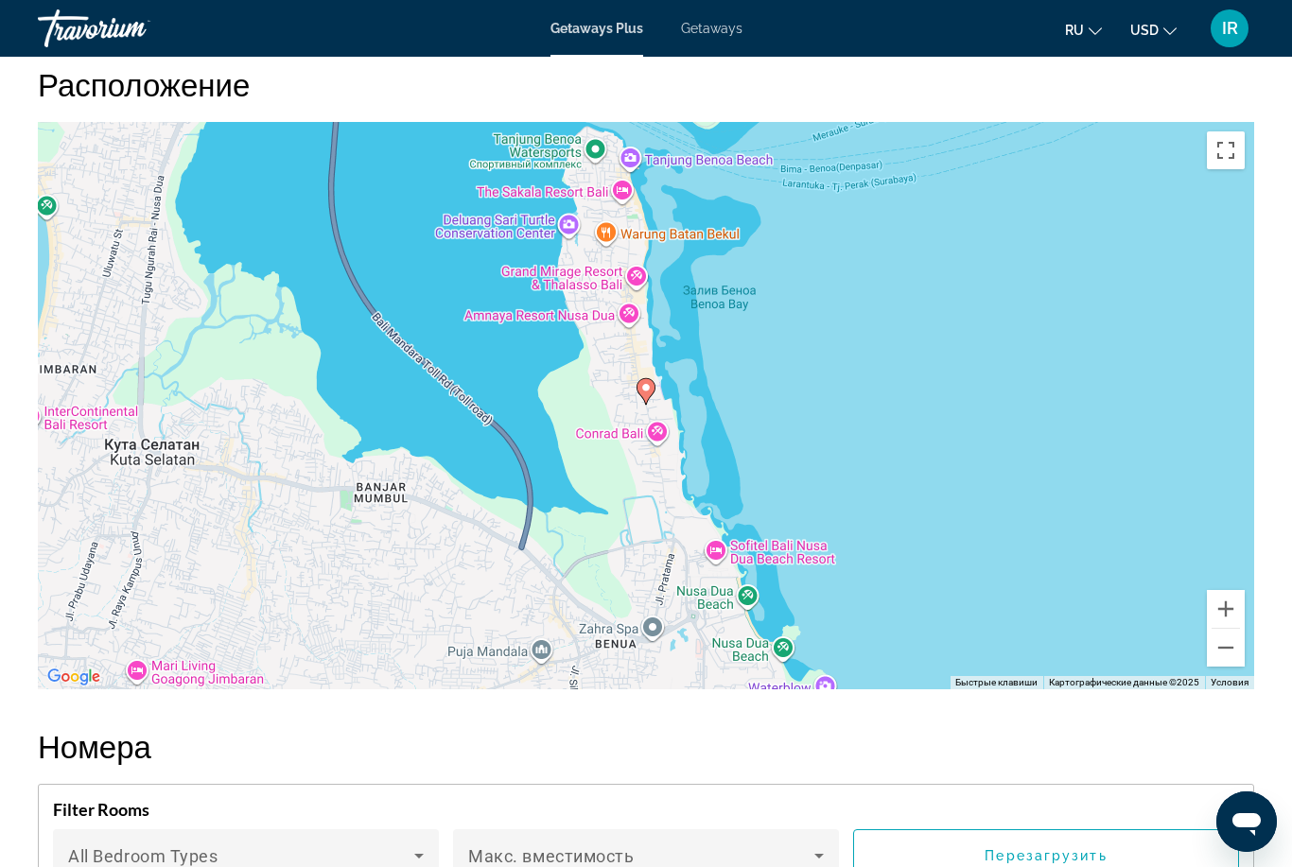
scroll to position [2705, 0]
click at [1234, 641] on button "Уменьшить" at bounding box center [1226, 647] width 38 height 38
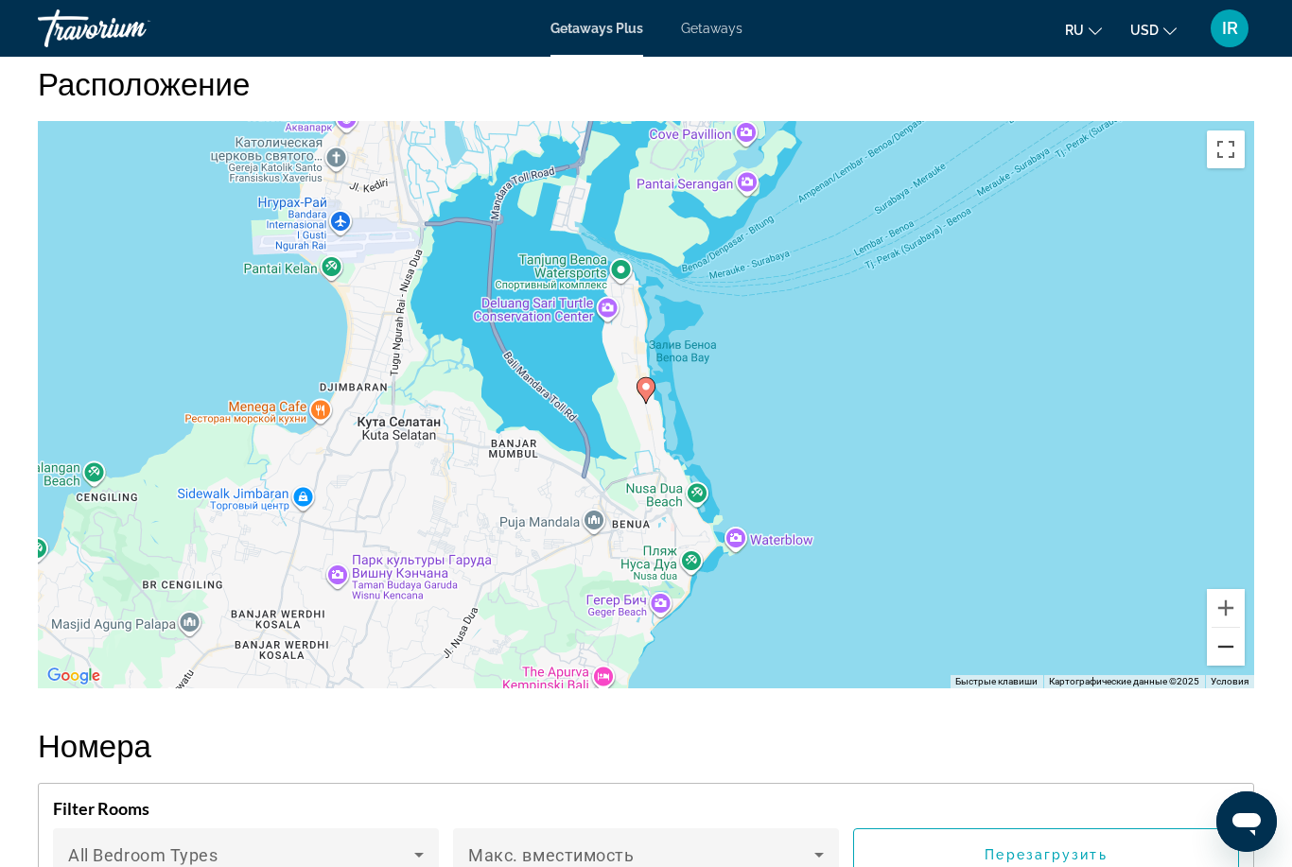
click at [1232, 651] on button "Уменьшить" at bounding box center [1226, 647] width 38 height 38
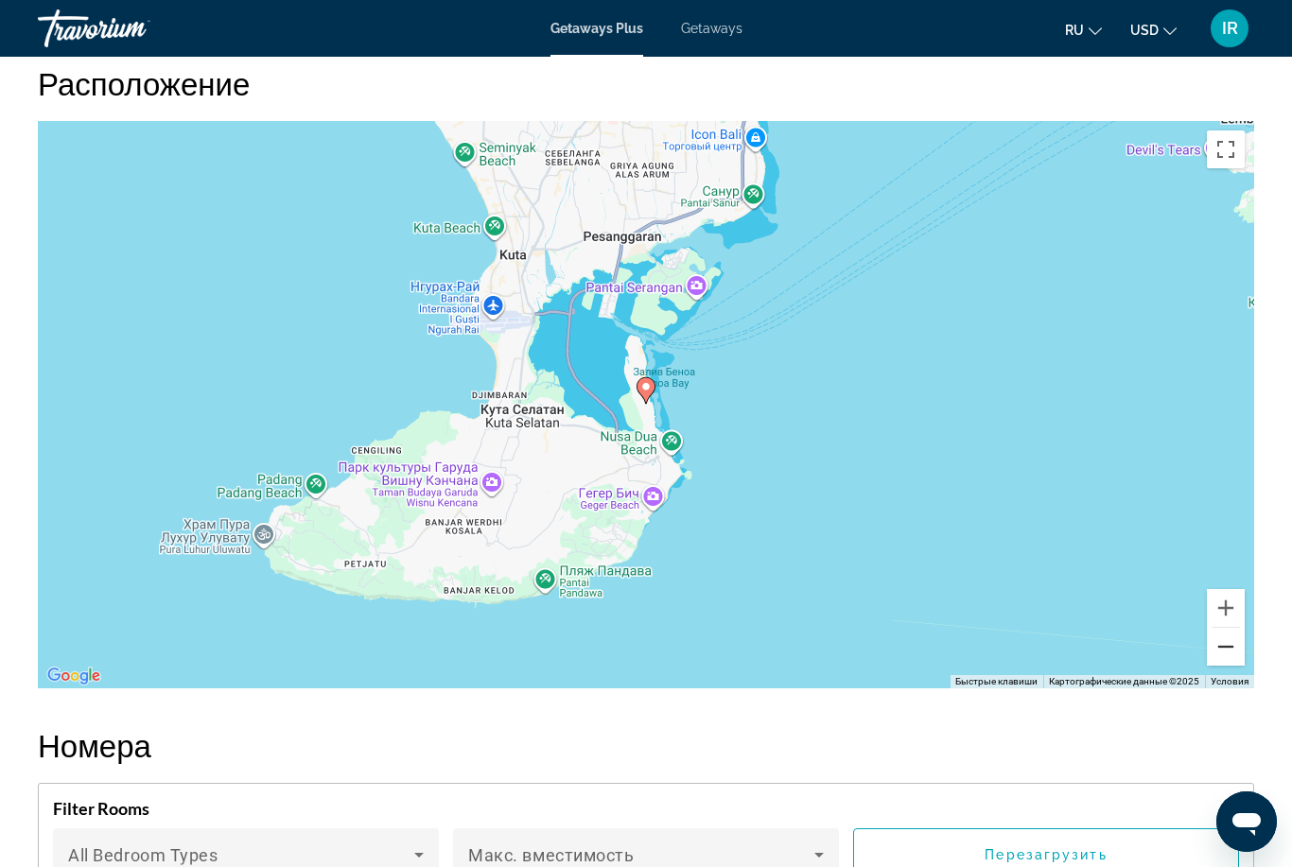
click at [1229, 643] on button "Уменьшить" at bounding box center [1226, 647] width 38 height 38
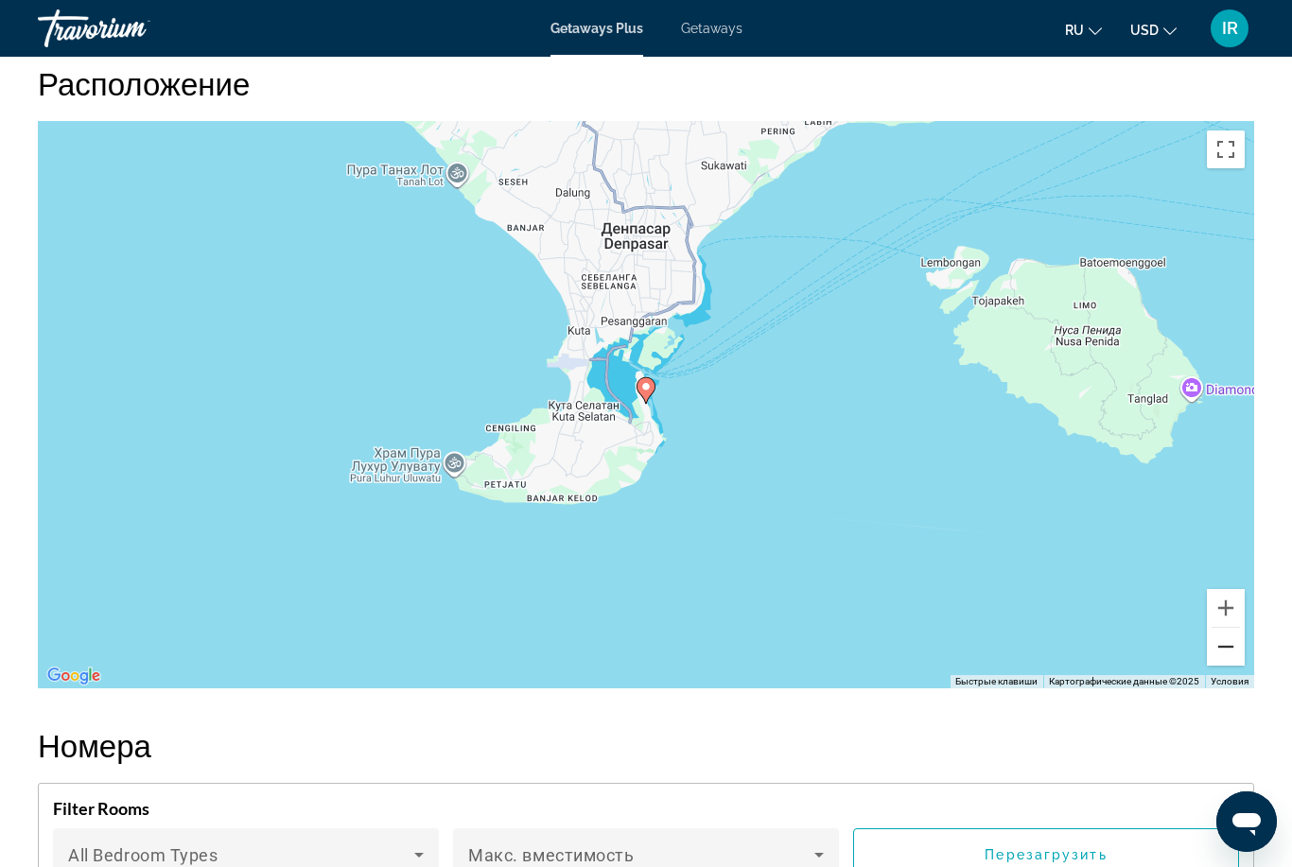
click at [1230, 645] on button "Уменьшить" at bounding box center [1226, 647] width 38 height 38
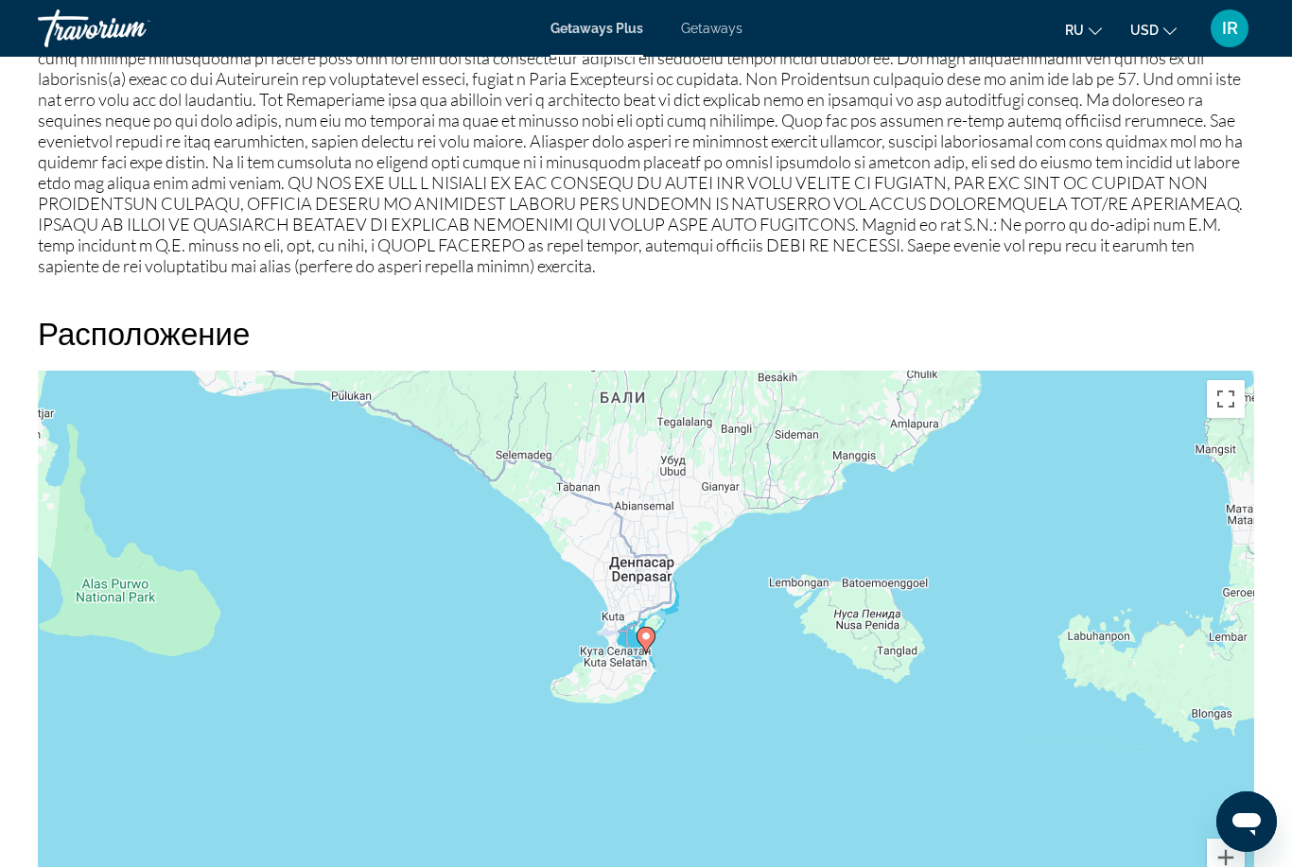
scroll to position [2427, 0]
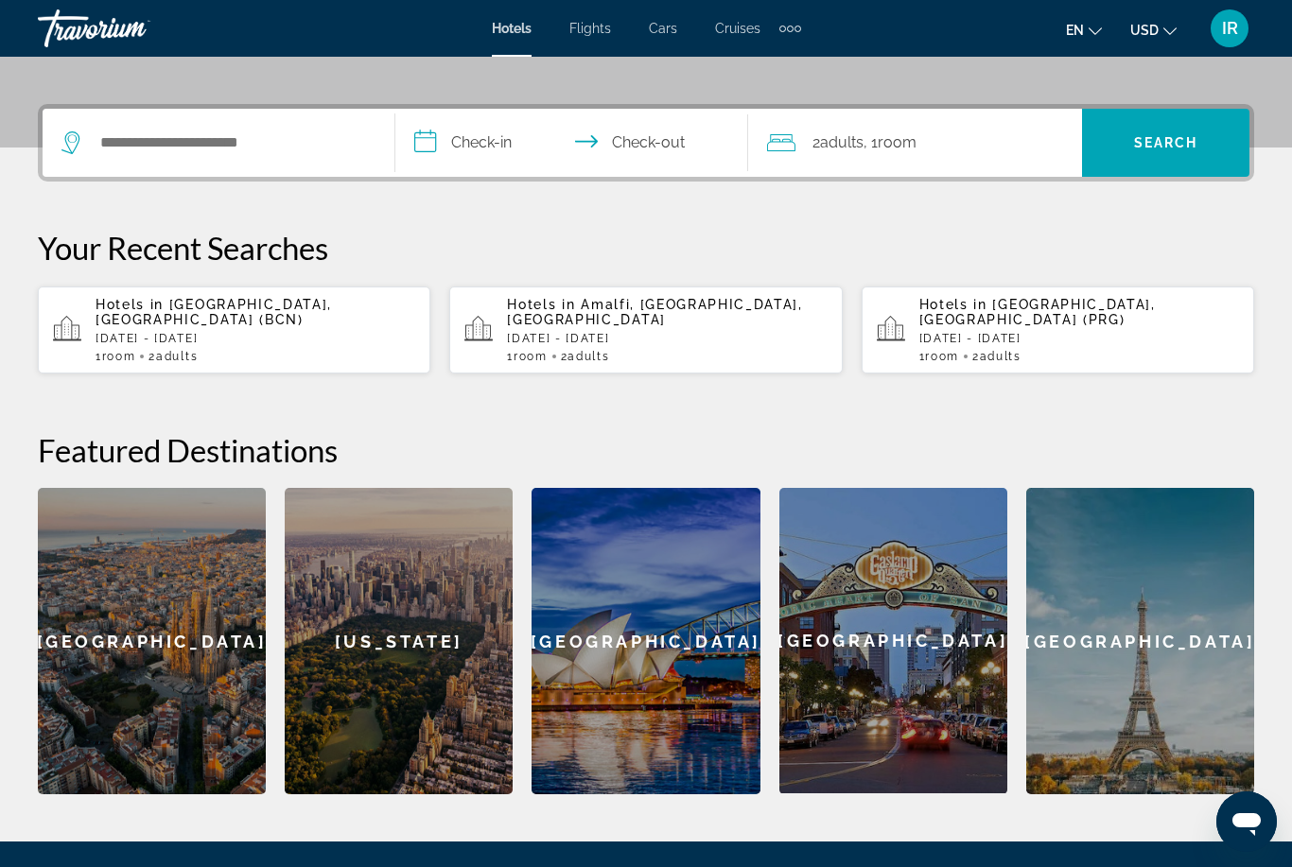
scroll to position [514, 0]
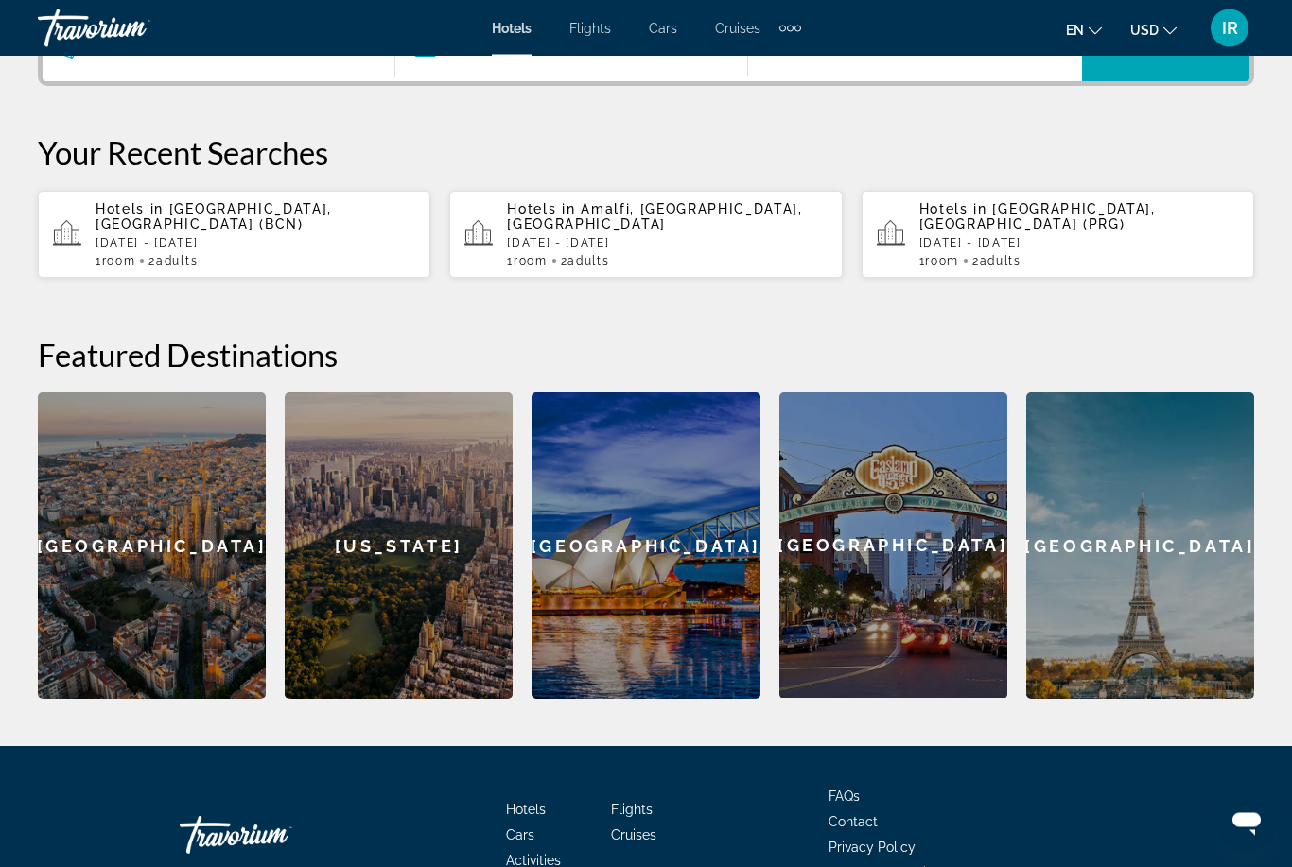
click at [1135, 521] on div "Paris" at bounding box center [1140, 546] width 228 height 306
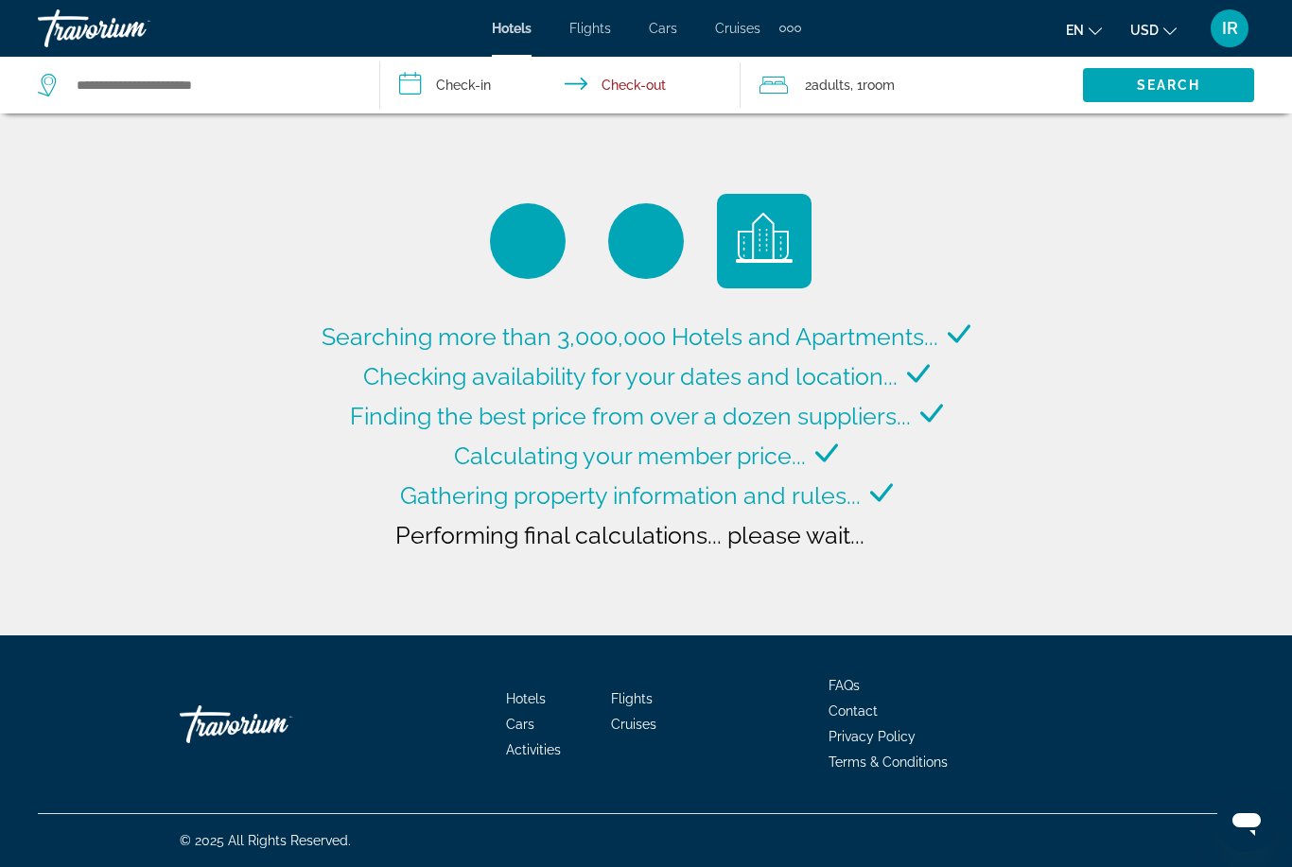
type input "**********"
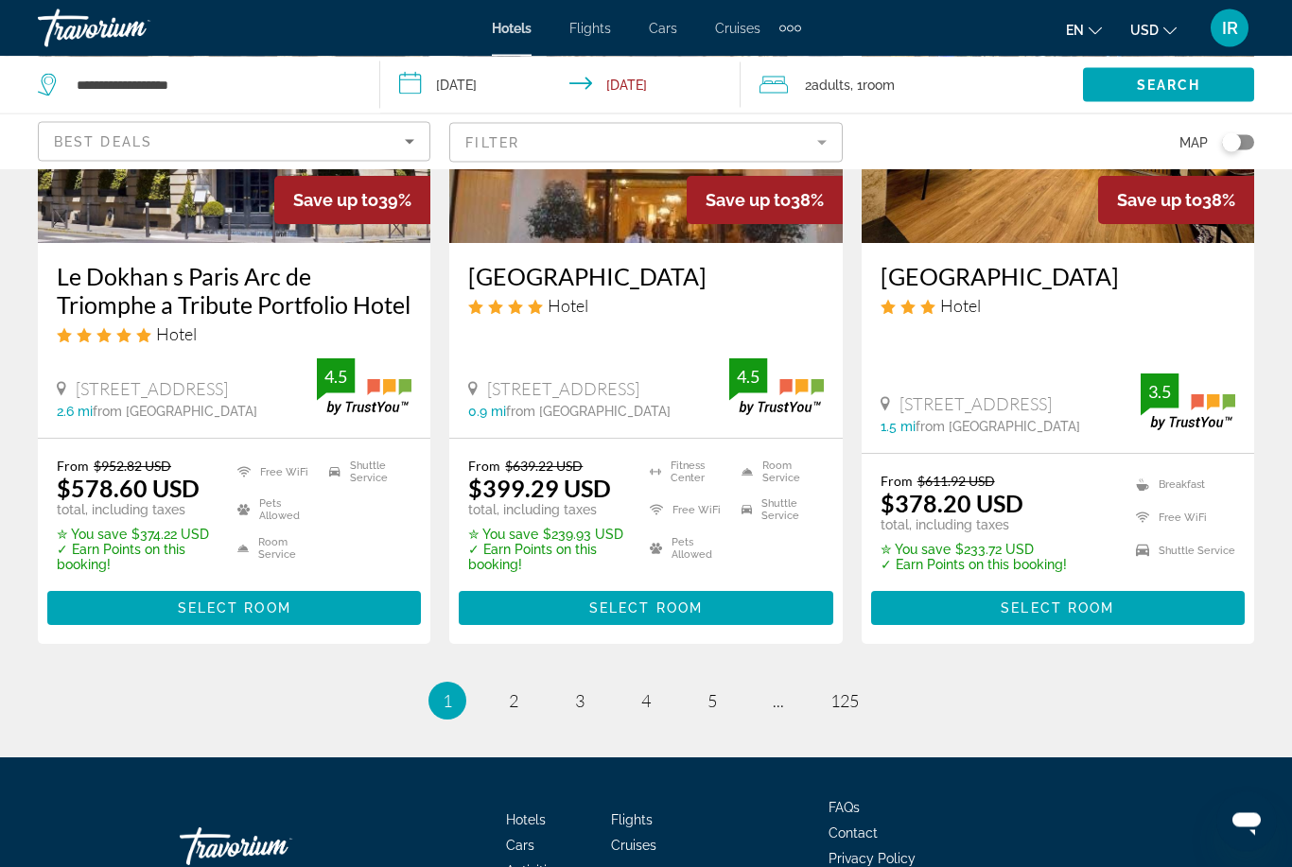
scroll to position [2553, 0]
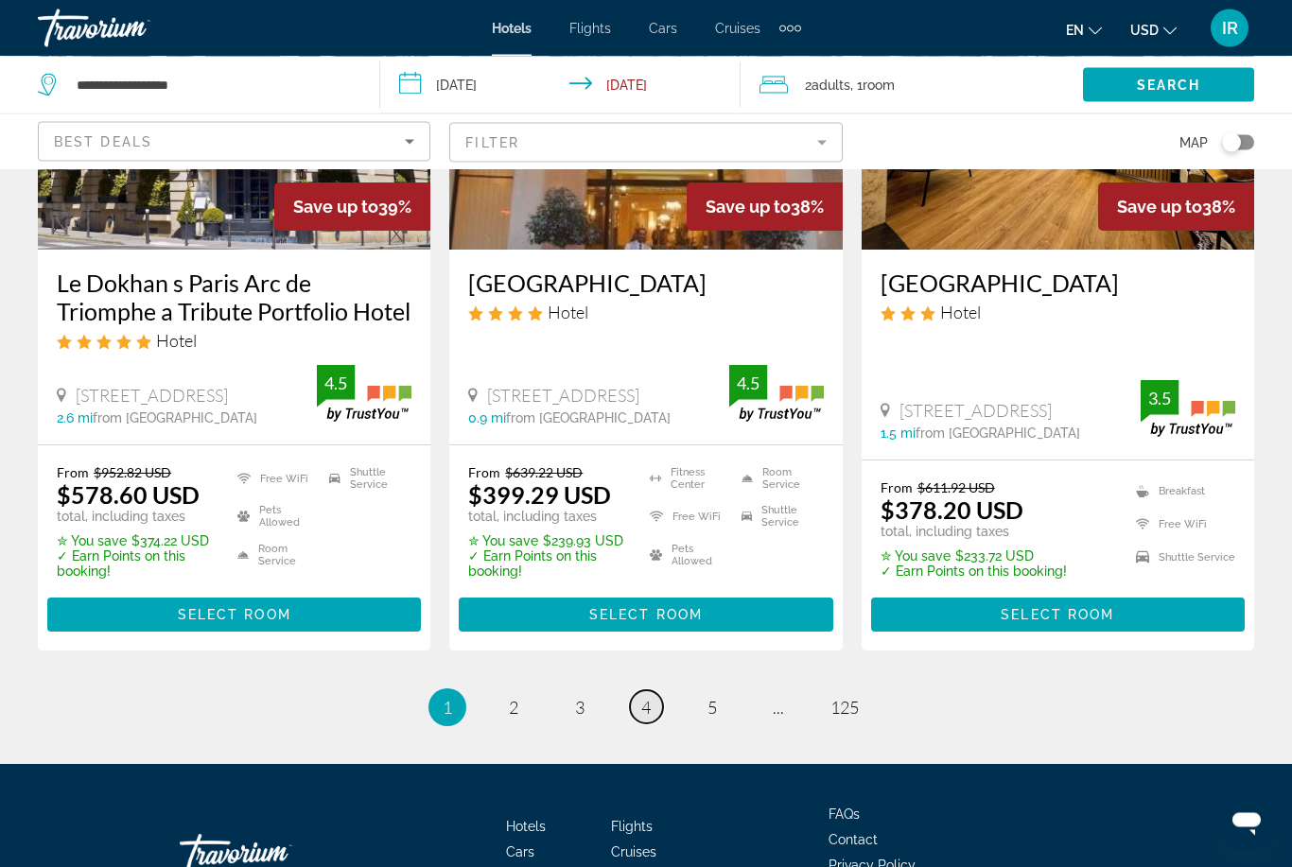
click at [648, 698] on span "4" at bounding box center [645, 708] width 9 height 21
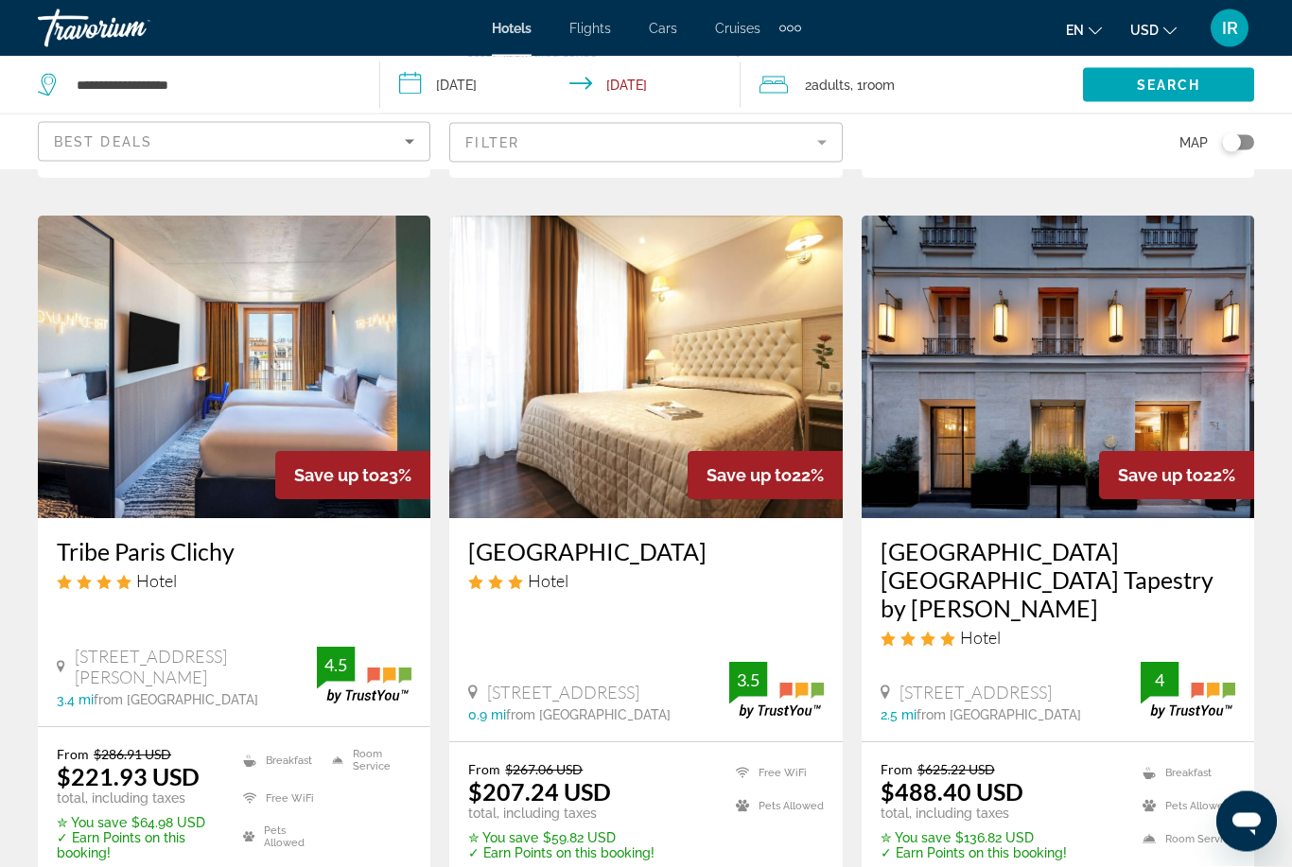
scroll to position [2482, 0]
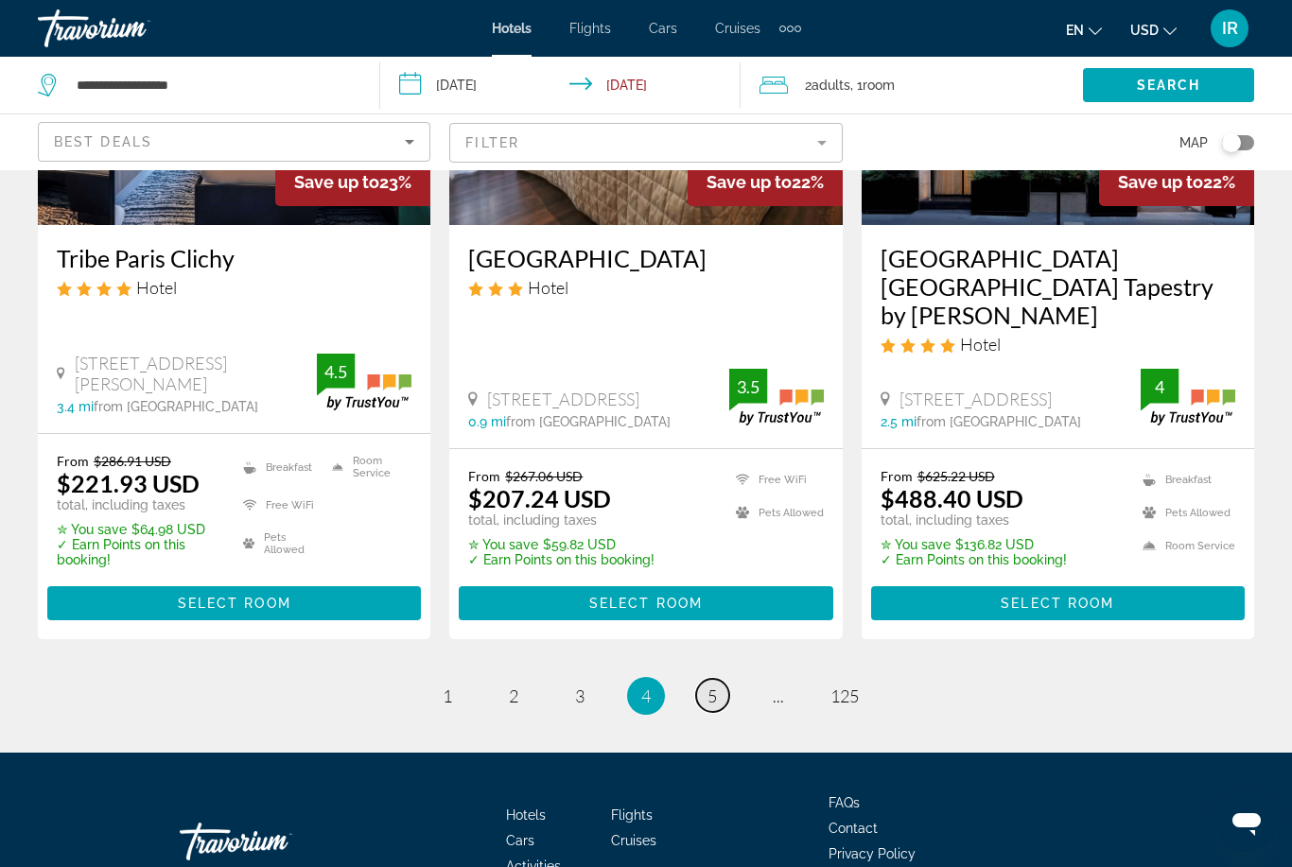
click at [707, 686] on span "5" at bounding box center [711, 696] width 9 height 21
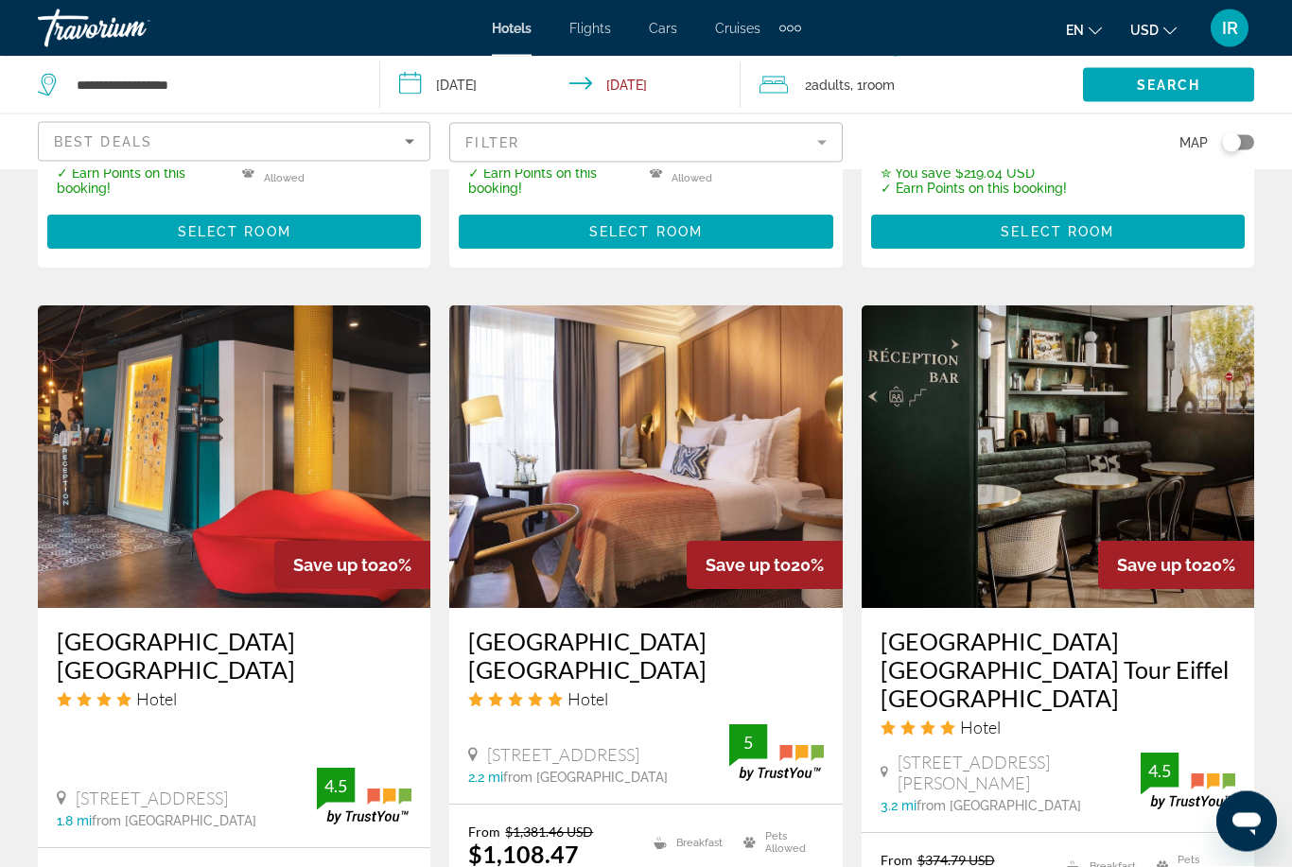
scroll to position [2563, 0]
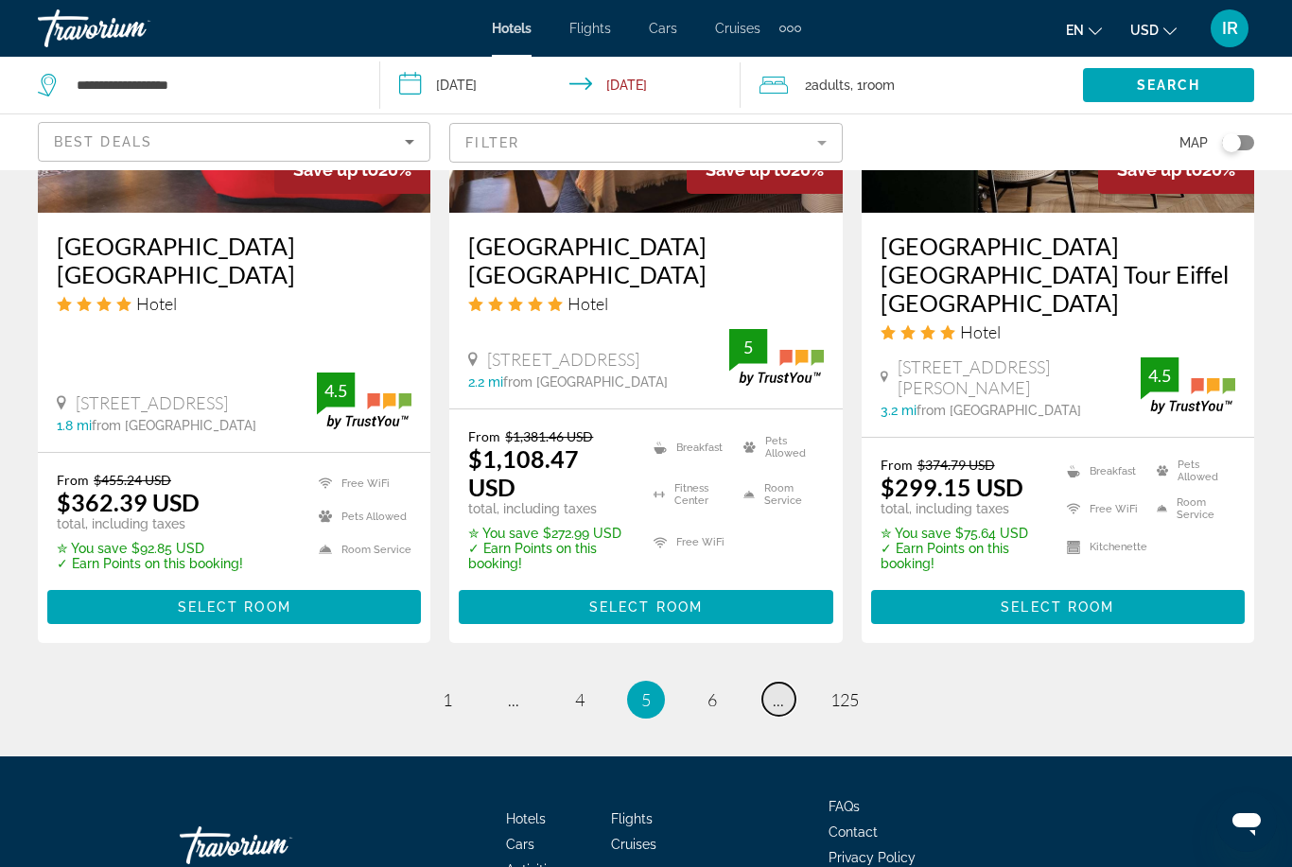
click at [779, 689] on span "..." at bounding box center [778, 699] width 11 height 21
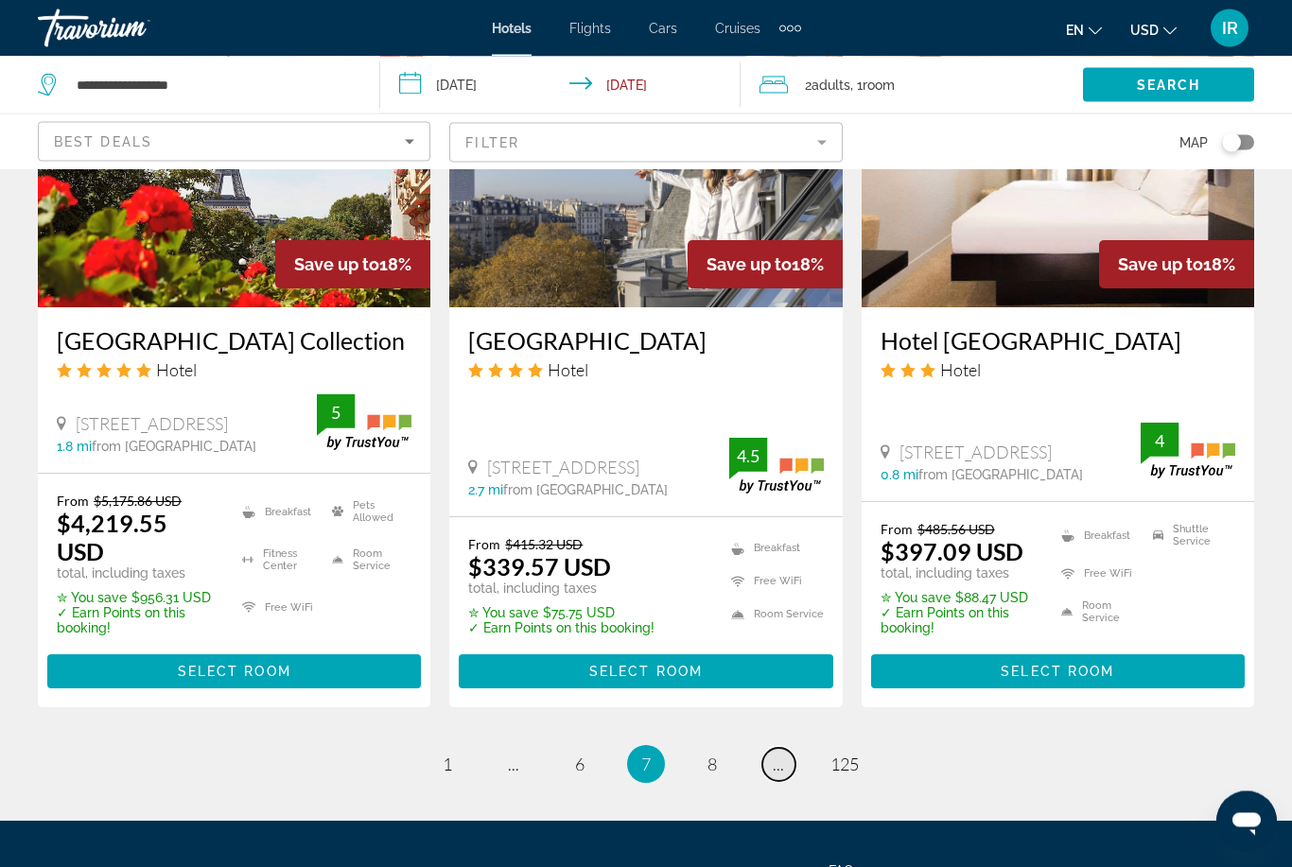
scroll to position [2541, 0]
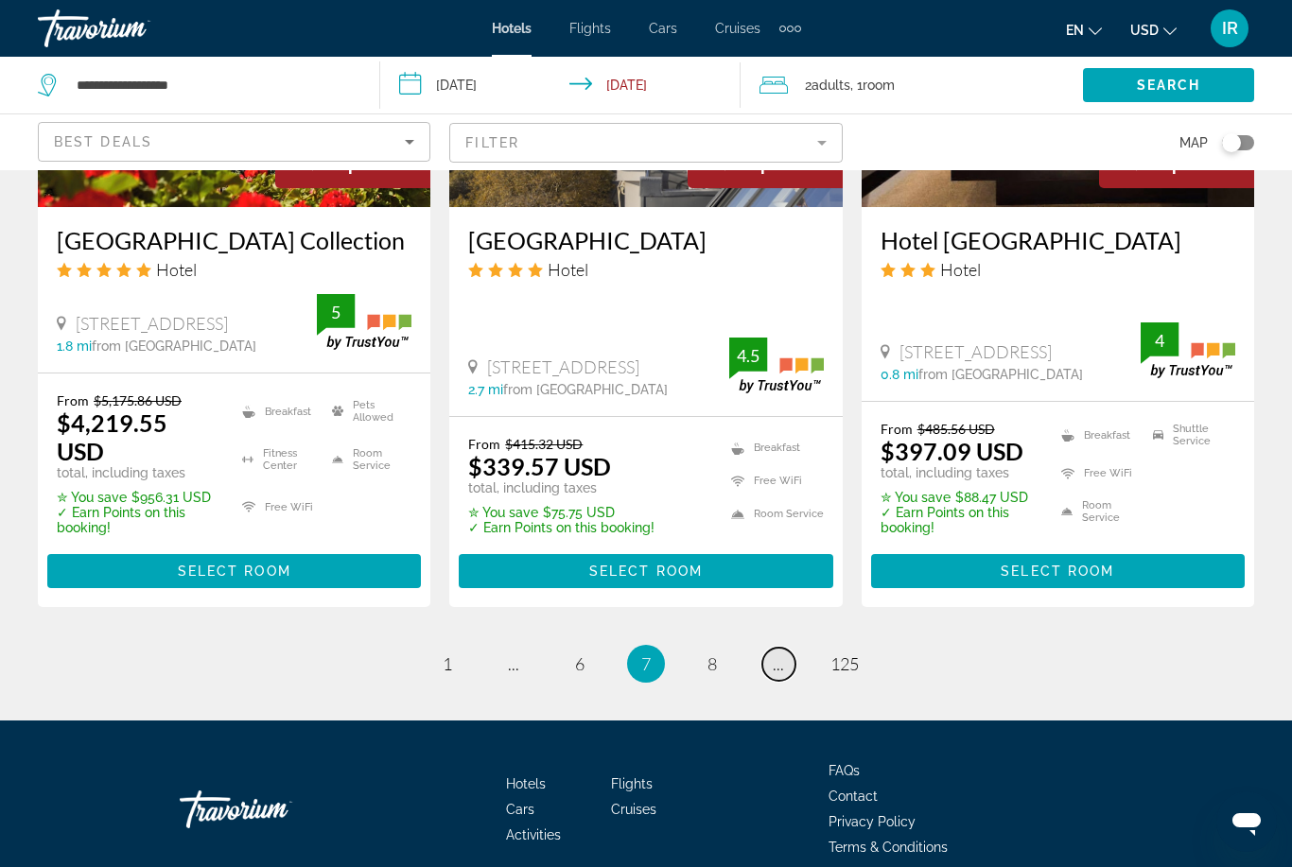
click at [794, 648] on link "page ..." at bounding box center [778, 664] width 33 height 33
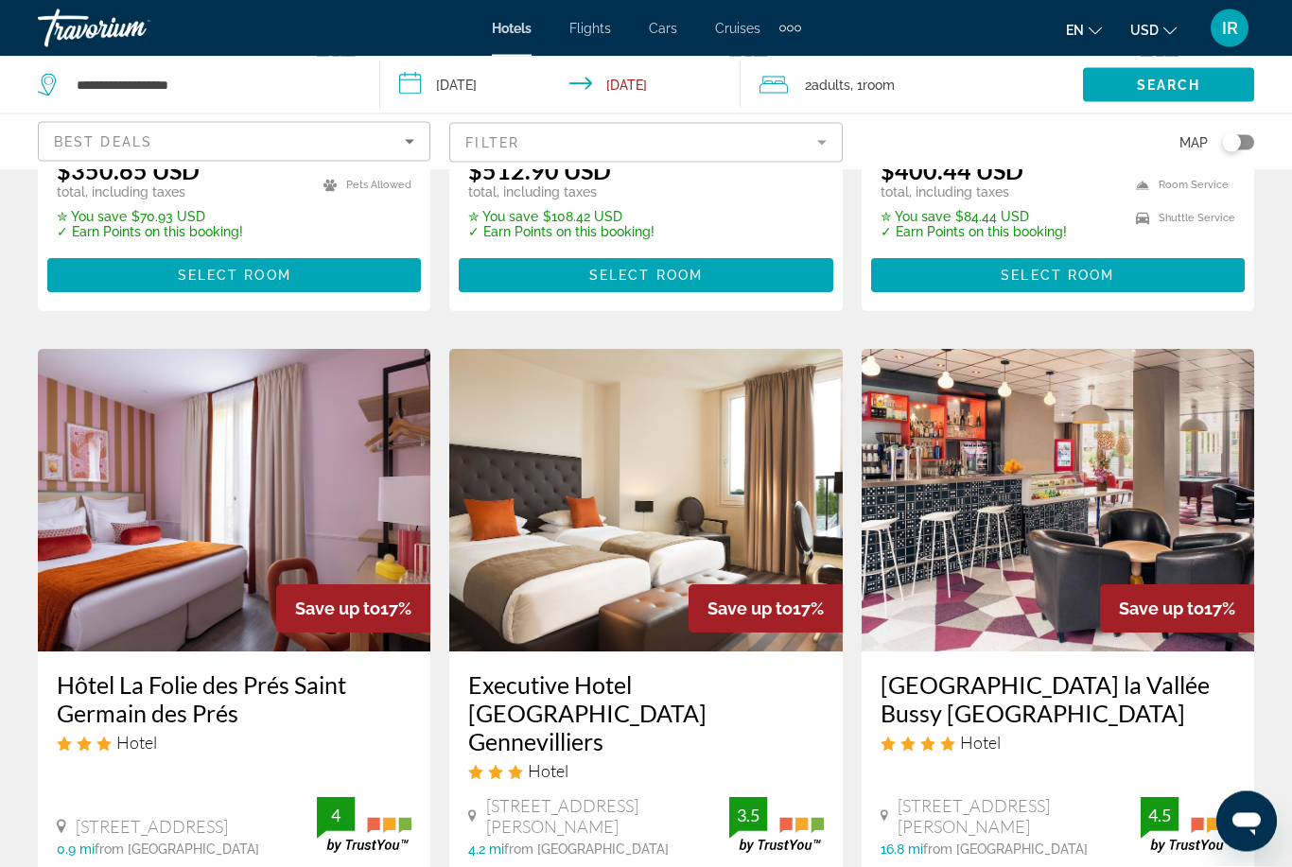
scroll to position [2040, 0]
